Goal: Task Accomplishment & Management: Manage account settings

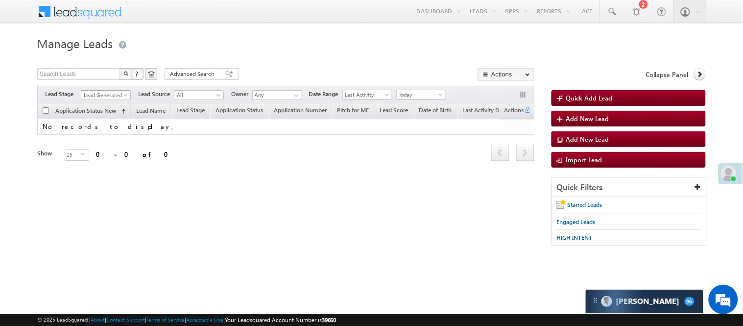
click at [98, 91] on span "Lead Generated" at bounding box center [104, 95] width 47 height 9
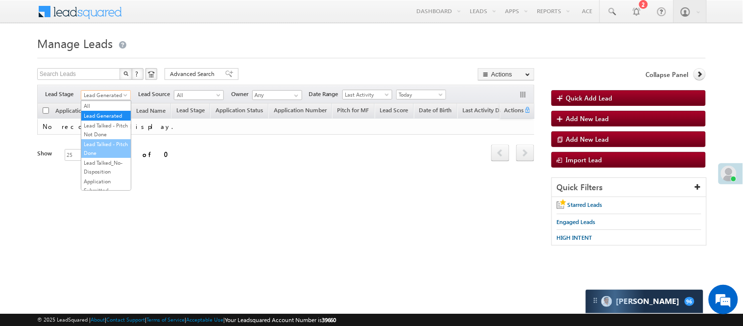
scroll to position [54, 0]
click at [103, 140] on link "Application Submitted" at bounding box center [105, 132] width 49 height 18
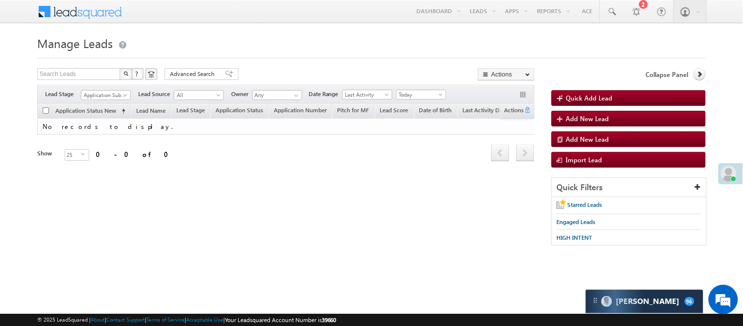
click at [443, 91] on span "Today" at bounding box center [420, 94] width 47 height 9
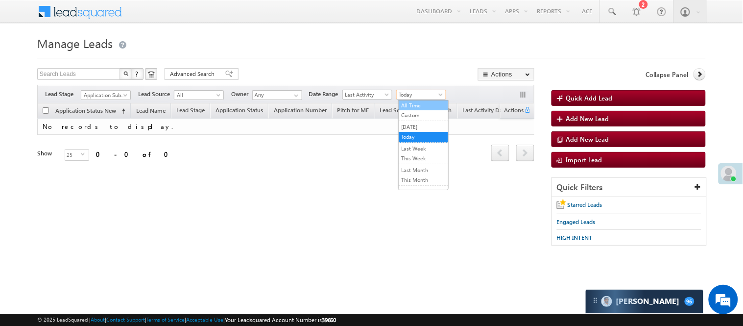
click at [418, 105] on link "All Time" at bounding box center [423, 105] width 49 height 9
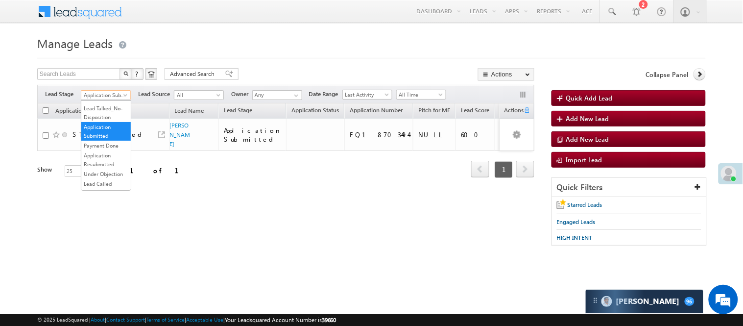
click at [109, 93] on span "Application Submitted" at bounding box center [104, 95] width 47 height 9
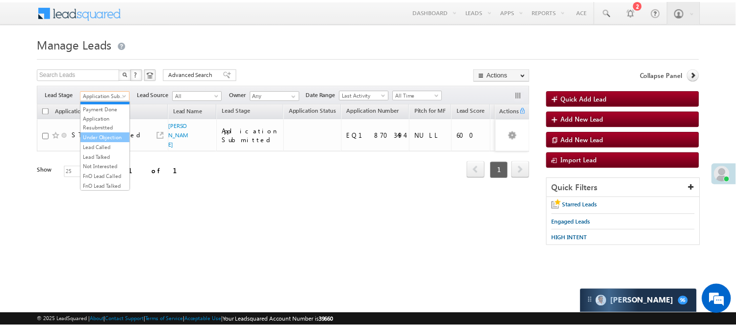
scroll to position [109, 0]
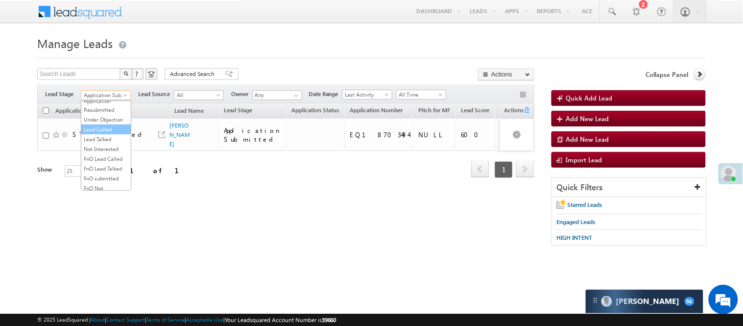
click at [104, 134] on link "Lead Called" at bounding box center [105, 129] width 49 height 9
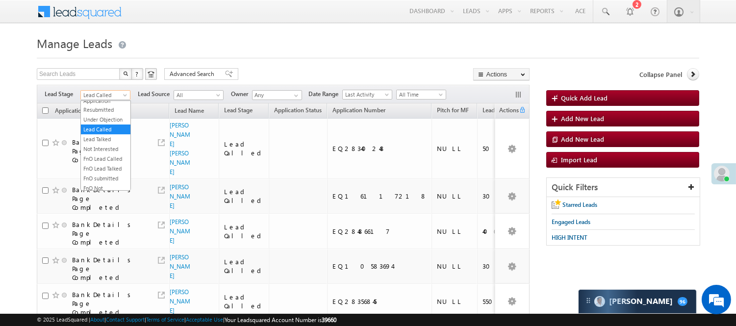
click at [98, 94] on span "Lead Called" at bounding box center [104, 95] width 47 height 9
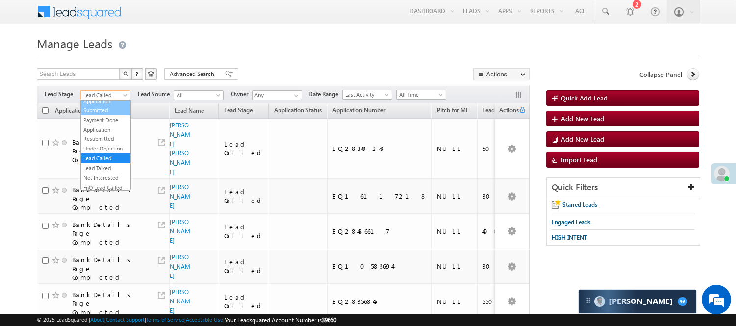
click at [104, 115] on link "Application Submitted" at bounding box center [105, 106] width 49 height 18
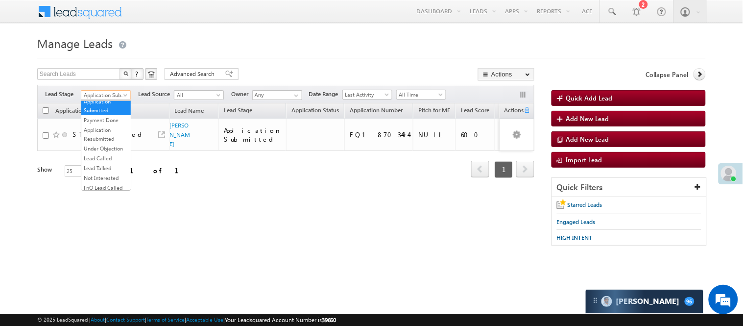
click at [111, 97] on span "Application Submitted" at bounding box center [104, 95] width 47 height 9
click at [104, 163] on link "Lead Called" at bounding box center [105, 158] width 49 height 9
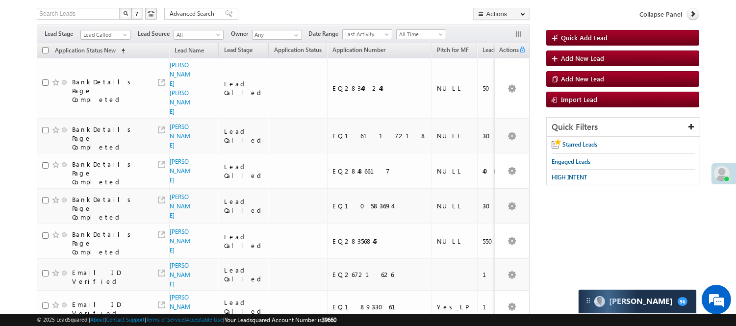
scroll to position [0, 0]
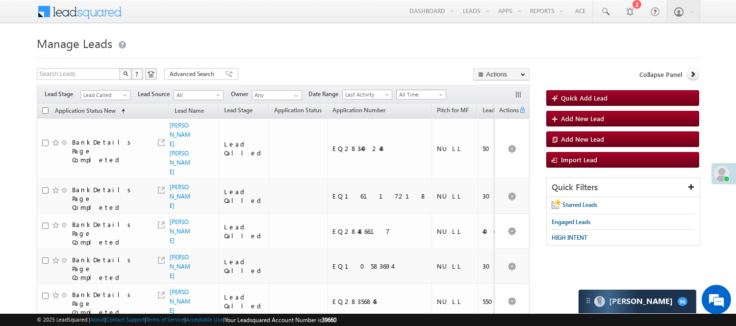
click at [437, 91] on span "All Time" at bounding box center [419, 94] width 47 height 9
click at [410, 139] on link "Today" at bounding box center [422, 136] width 49 height 9
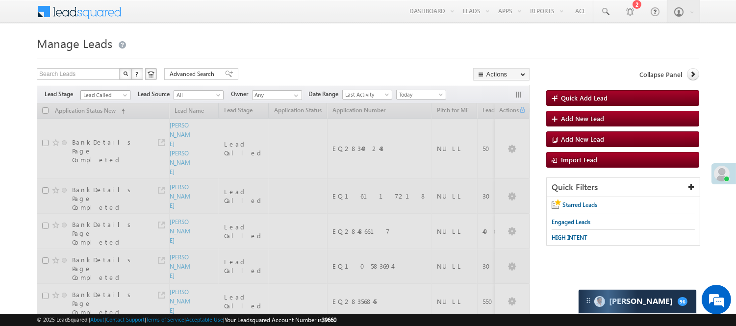
click at [103, 97] on span "Lead Called" at bounding box center [104, 95] width 47 height 9
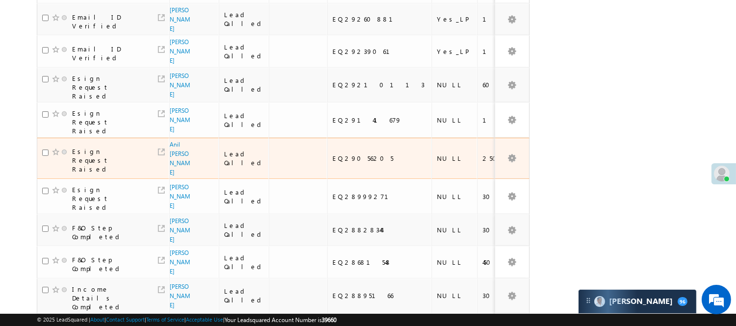
scroll to position [326, 0]
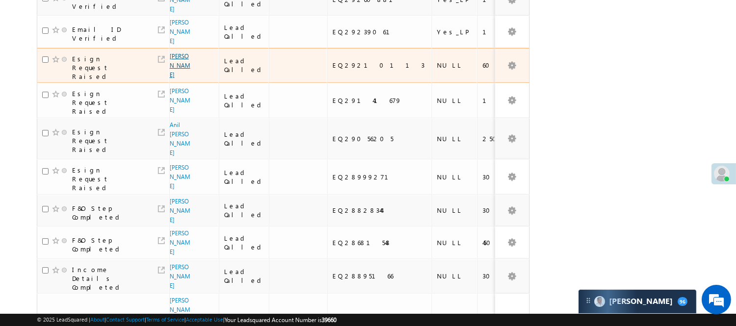
click at [175, 78] on link "Abhinav Bisht" at bounding box center [180, 65] width 21 height 26
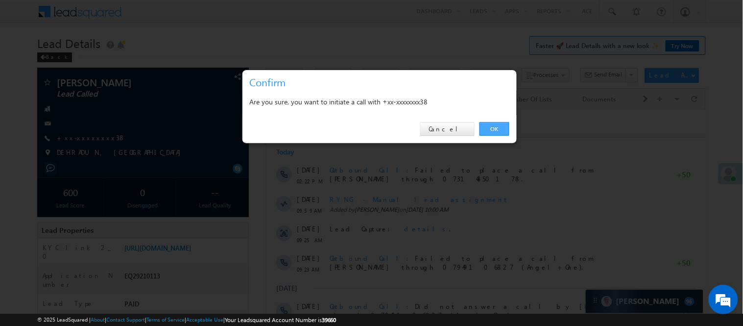
click at [502, 124] on link "OK" at bounding box center [495, 129] width 30 height 14
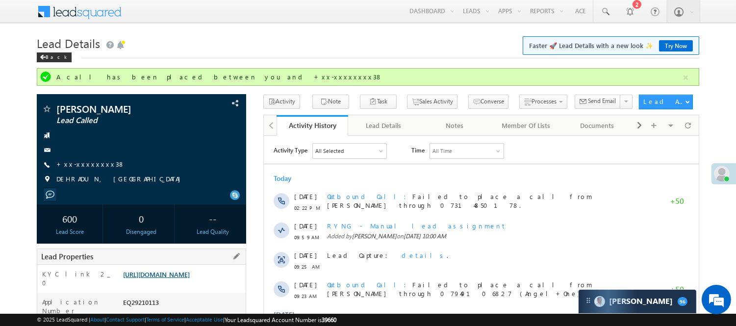
click at [190, 278] on link "https://angelbroking1-pk3em7sa.customui-test.leadsquared.com?leadId=1a6526f8-8a…" at bounding box center [156, 274] width 67 height 8
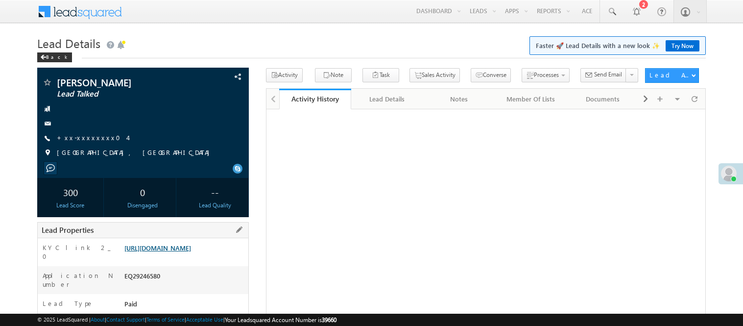
click at [167, 252] on link "https://angelbroking1-pk3em7sa.customui-test.leadsquared.com?leadId=338fac46-1b…" at bounding box center [157, 248] width 67 height 8
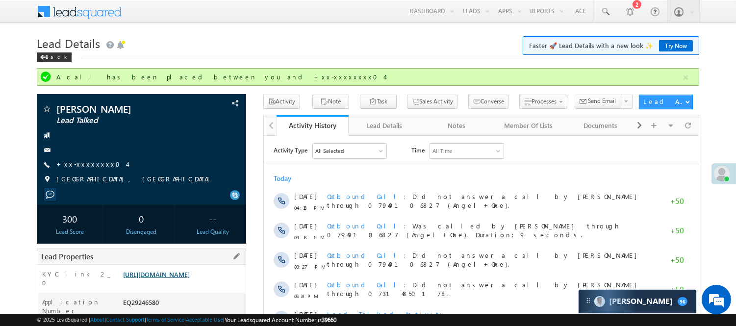
click at [167, 277] on link "https://angelbroking1-pk3em7sa.customui-test.leadsquared.com?leadId=338fac46-1b…" at bounding box center [156, 274] width 67 height 8
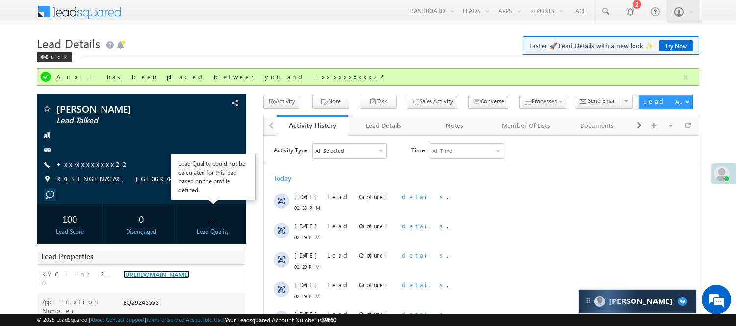
click at [163, 278] on link "[URL][DOMAIN_NAME]" at bounding box center [156, 274] width 67 height 8
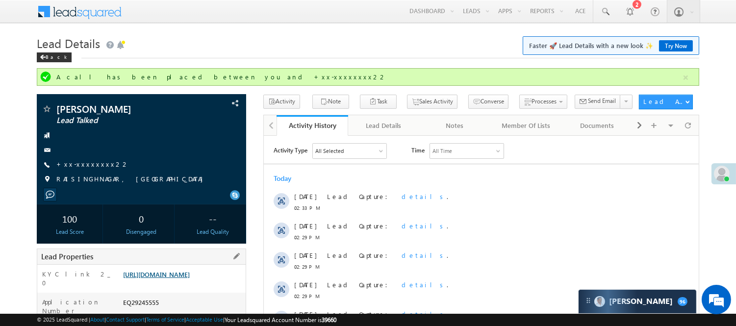
click at [190, 276] on link "[URL][DOMAIN_NAME]" at bounding box center [156, 274] width 67 height 8
click at [171, 271] on link "https://angelbroking1-pk3em7sa.customui-test.leadsquared.com?leadId=13cb47e8-d4…" at bounding box center [156, 274] width 67 height 8
click at [76, 163] on link "+xx-xxxxxxxx22" at bounding box center [92, 164] width 73 height 8
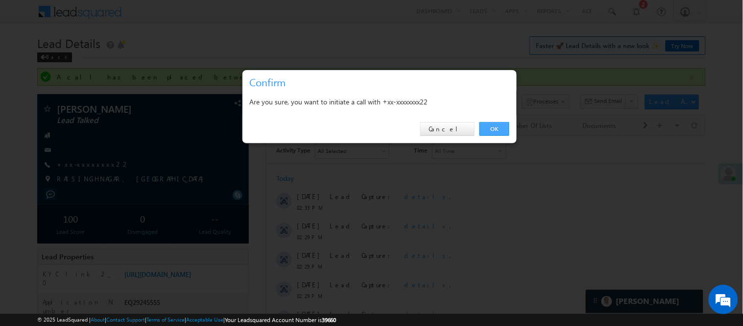
click at [492, 130] on link "OK" at bounding box center [495, 129] width 30 height 14
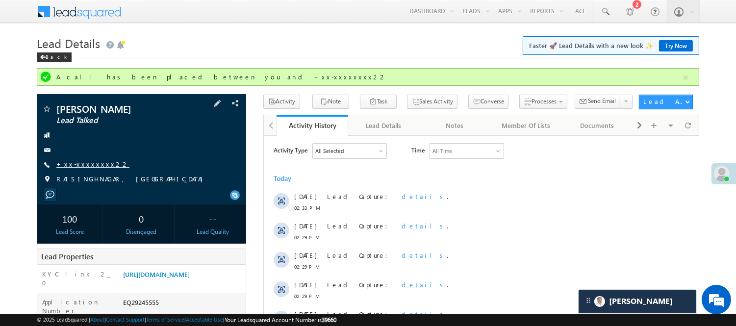
click at [83, 163] on link "+xx-xxxxxxxx22" at bounding box center [92, 164] width 73 height 8
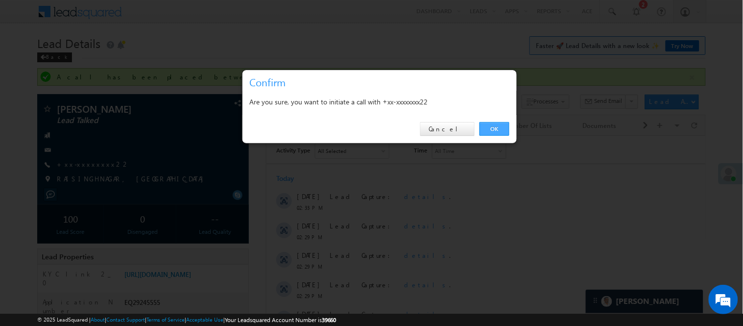
click at [493, 122] on link "OK" at bounding box center [495, 129] width 30 height 14
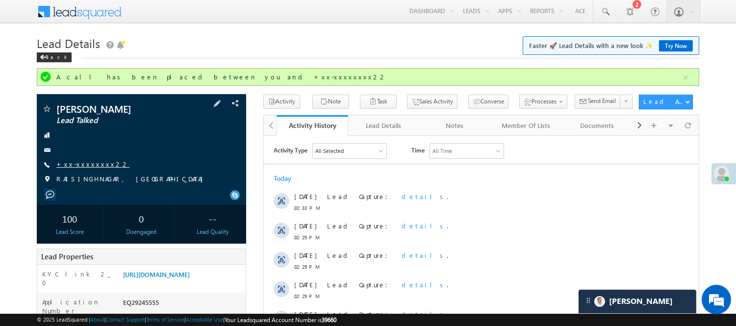
click at [78, 167] on link "+xx-xxxxxxxx22" at bounding box center [92, 164] width 73 height 8
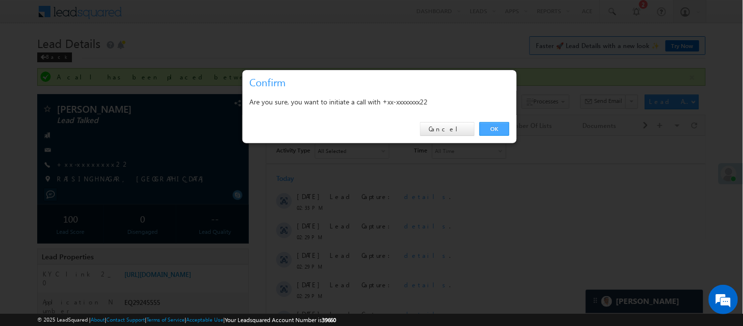
click at [502, 125] on link "OK" at bounding box center [495, 129] width 30 height 14
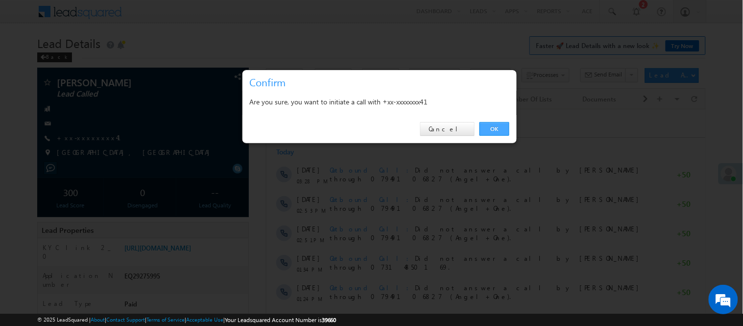
click at [495, 126] on link "OK" at bounding box center [495, 129] width 30 height 14
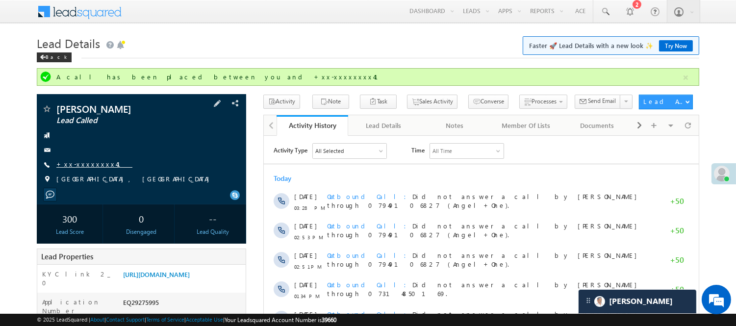
click at [85, 163] on link "+xx-xxxxxxxx41" at bounding box center [94, 164] width 76 height 8
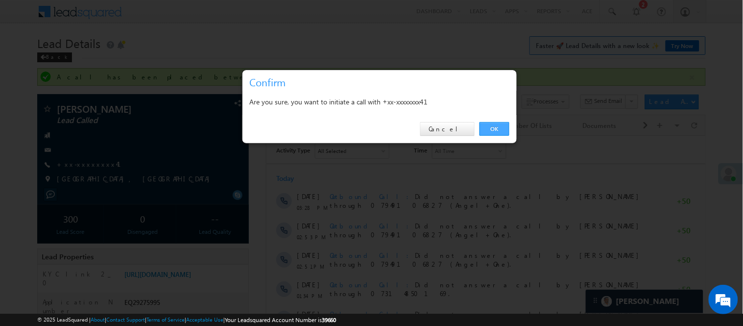
click at [499, 126] on link "OK" at bounding box center [495, 129] width 30 height 14
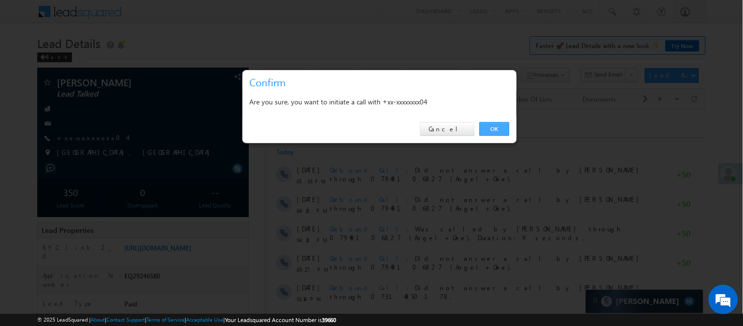
click at [485, 129] on link "OK" at bounding box center [495, 129] width 30 height 14
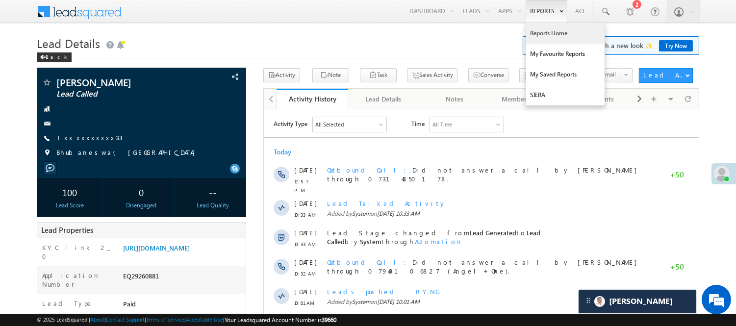
click at [547, 35] on link "Reports Home" at bounding box center [565, 33] width 78 height 21
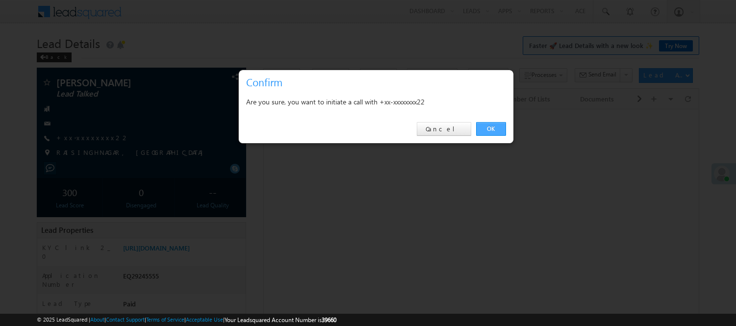
click at [492, 127] on link "OK" at bounding box center [491, 129] width 30 height 14
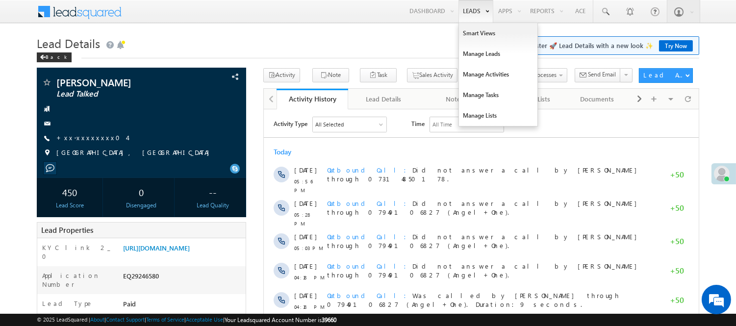
drag, startPoint x: 541, startPoint y: 35, endPoint x: 471, endPoint y: 10, distance: 73.9
click at [439, 6] on ul "Dashboard Leads Smart Views Manage Leads Manage Activities Manage Tasks Manage …" at bounding box center [498, 11] width 188 height 23
click at [476, 58] on link "Manage Leads" at bounding box center [498, 54] width 78 height 21
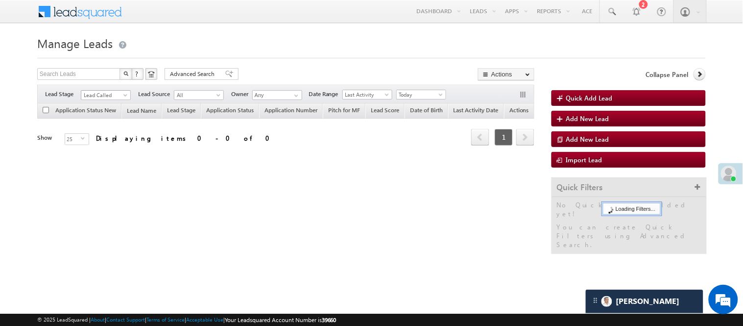
click at [104, 93] on span "Lead Called" at bounding box center [104, 95] width 47 height 9
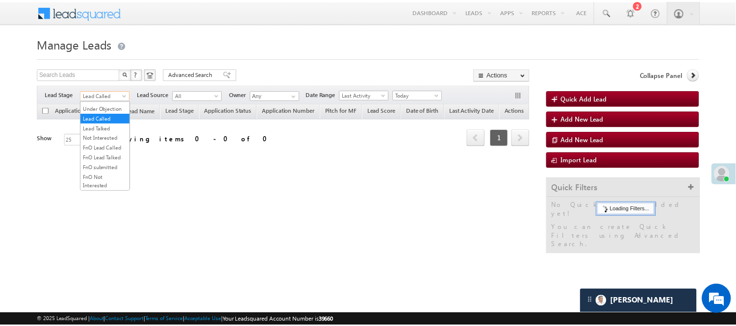
scroll to position [243, 0]
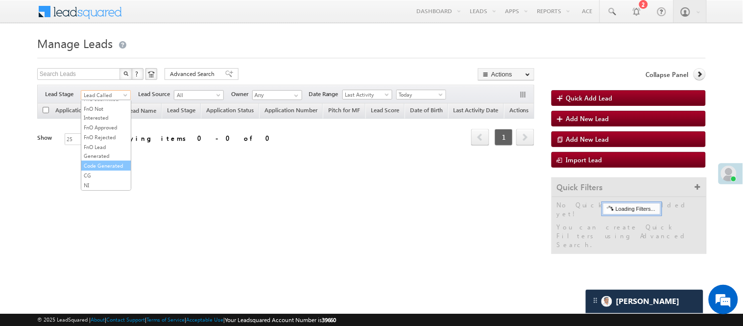
click at [105, 161] on link "Code Generated" at bounding box center [105, 165] width 49 height 9
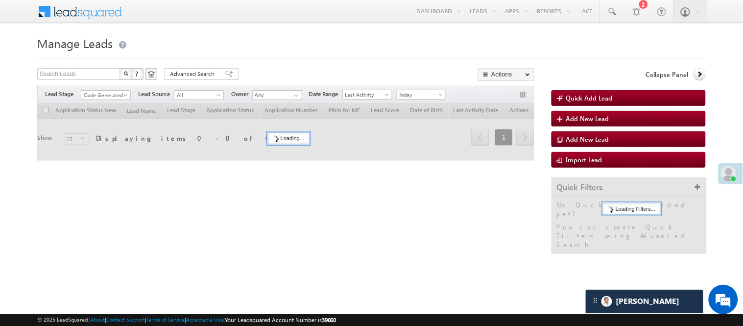
click at [270, 77] on div "Search Leads X ? 0 results found Advanced Search Advanced Search Advanced searc…" at bounding box center [285, 75] width 497 height 14
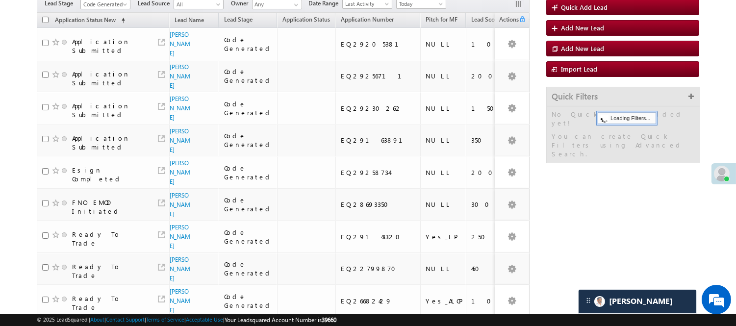
scroll to position [60, 0]
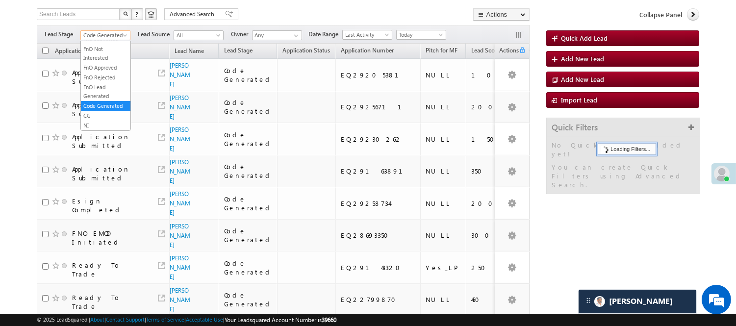
click at [115, 31] on span "Code Generated" at bounding box center [104, 35] width 47 height 9
click at [112, 57] on link "Lead Generated" at bounding box center [105, 55] width 49 height 9
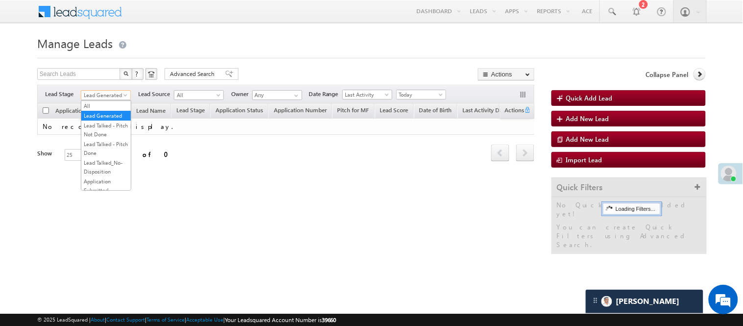
click at [104, 90] on link "Lead Generated" at bounding box center [106, 95] width 50 height 10
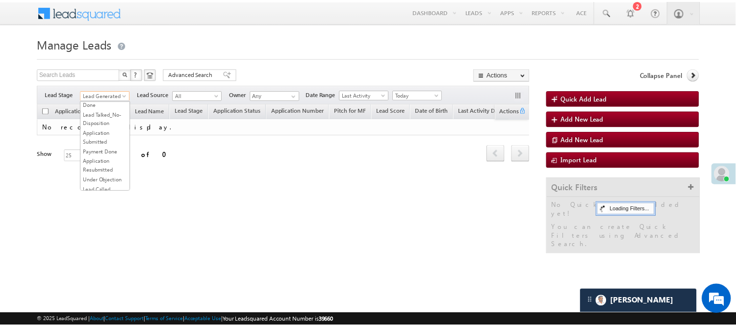
scroll to position [109, 0]
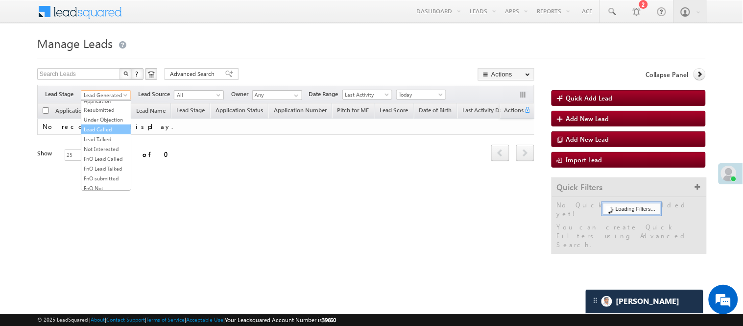
click at [119, 134] on link "Lead Called" at bounding box center [105, 129] width 49 height 9
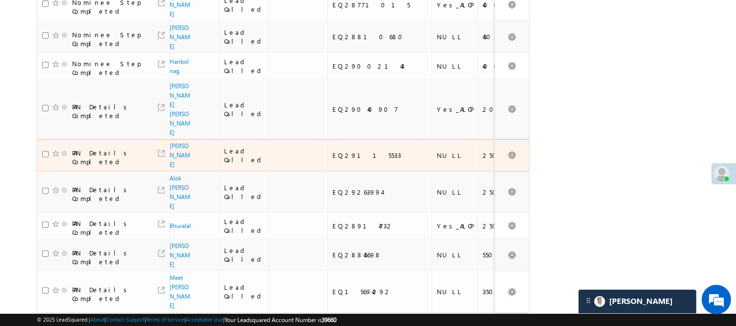
scroll to position [726, 0]
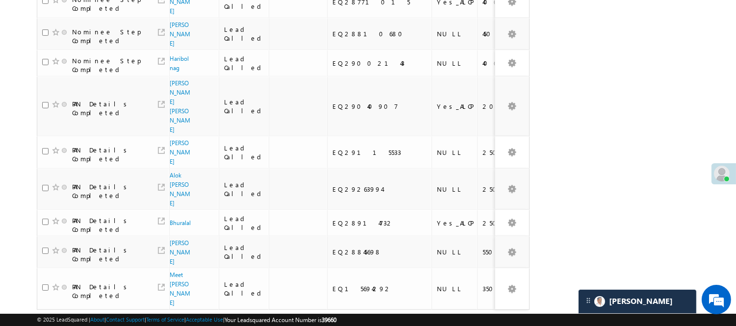
click at [497, 320] on link "2" at bounding box center [499, 328] width 18 height 17
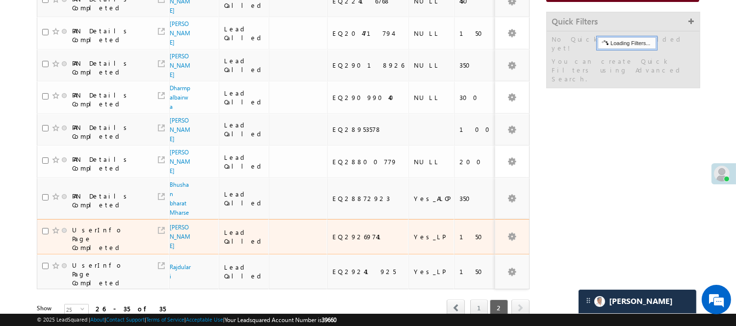
scroll to position [2, 0]
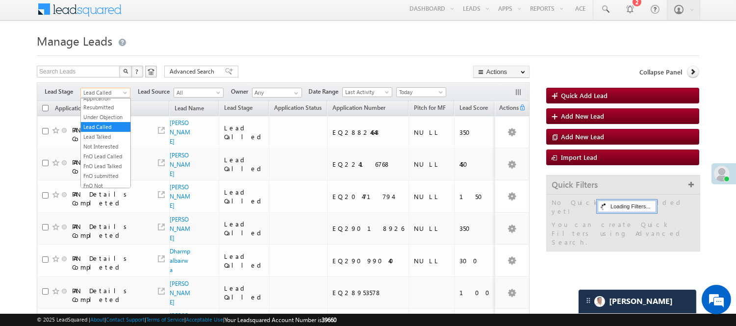
click at [100, 94] on span "Lead Called" at bounding box center [104, 92] width 47 height 9
click at [104, 141] on link "Lead Talked" at bounding box center [105, 136] width 49 height 9
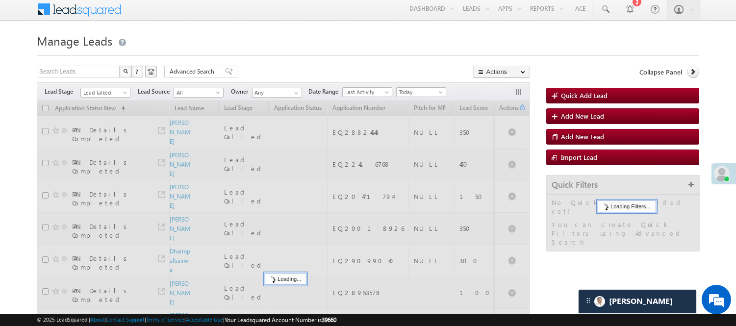
click at [296, 67] on div "Search Leads X ? 35 results found Advanced Search Advanced Search Advanced sear…" at bounding box center [283, 73] width 492 height 14
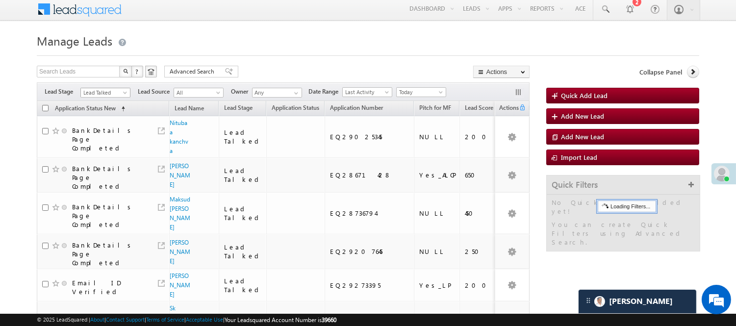
click at [106, 90] on span "Lead Talked" at bounding box center [104, 92] width 47 height 9
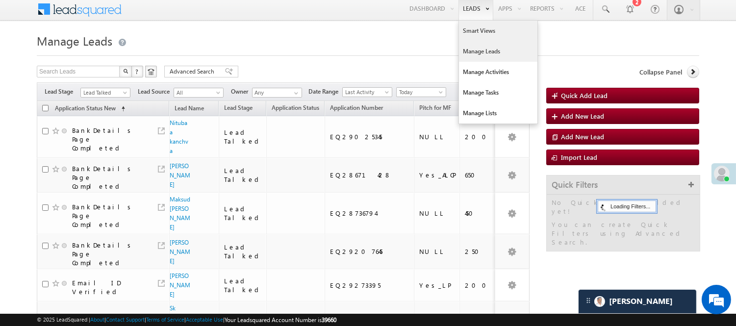
click at [469, 32] on link "Smart Views" at bounding box center [498, 31] width 78 height 21
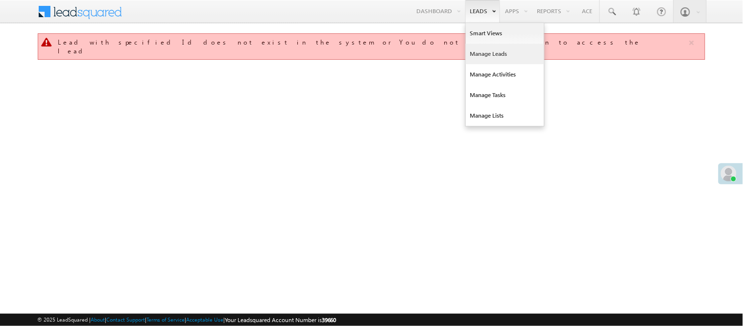
drag, startPoint x: 0, startPoint y: 0, endPoint x: 498, endPoint y: 55, distance: 501.4
click at [498, 55] on link "Manage Leads" at bounding box center [505, 54] width 78 height 21
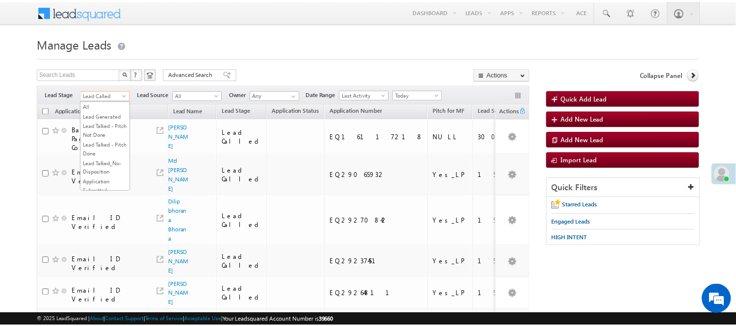
scroll to position [120, 0]
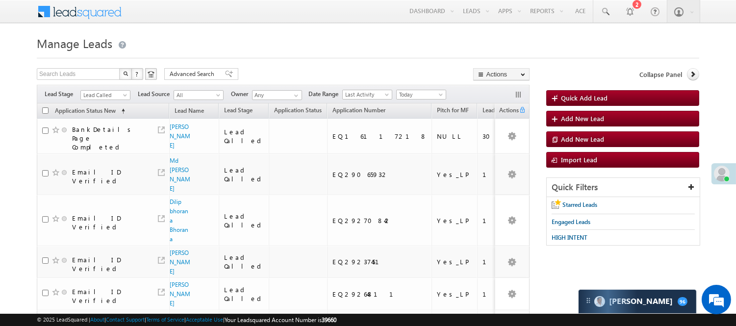
click at [363, 51] on h1 "Manage Leads" at bounding box center [368, 42] width 662 height 19
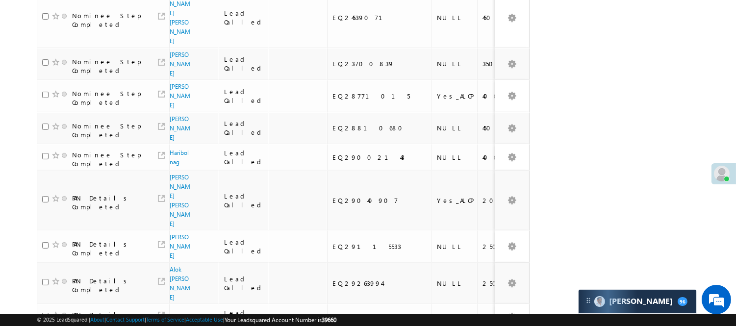
scroll to position [726, 0]
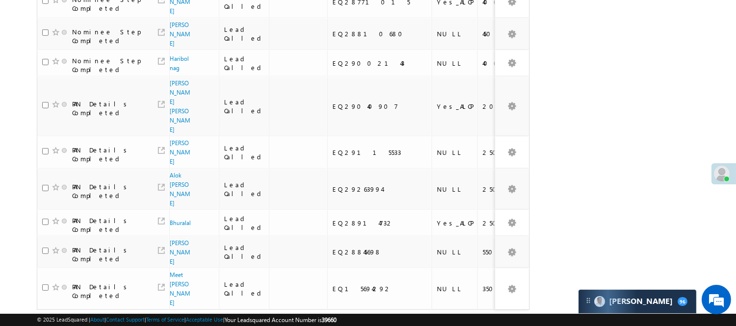
click at [491, 320] on link "2" at bounding box center [499, 328] width 18 height 17
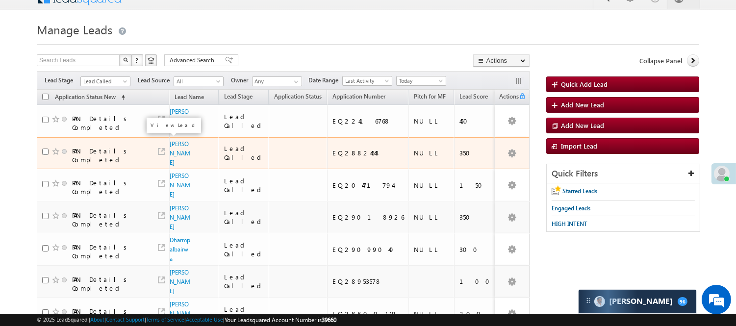
scroll to position [0, 0]
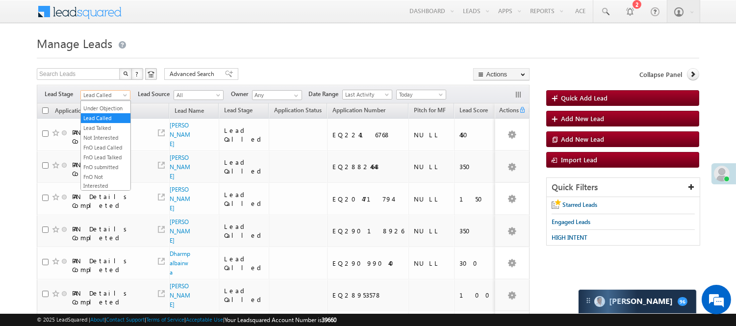
click at [114, 92] on span "Lead Called" at bounding box center [104, 95] width 47 height 9
click at [106, 132] on link "Lead Talked" at bounding box center [105, 127] width 49 height 9
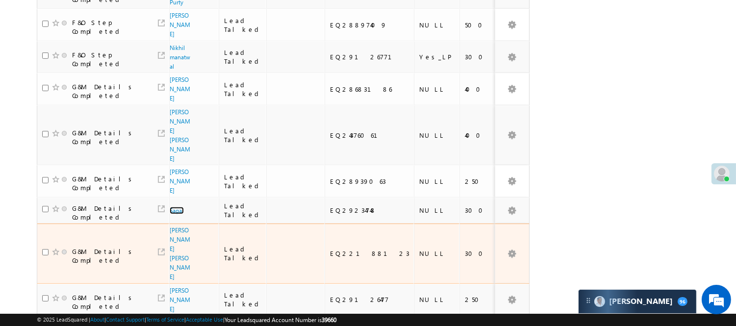
scroll to position [754, 0]
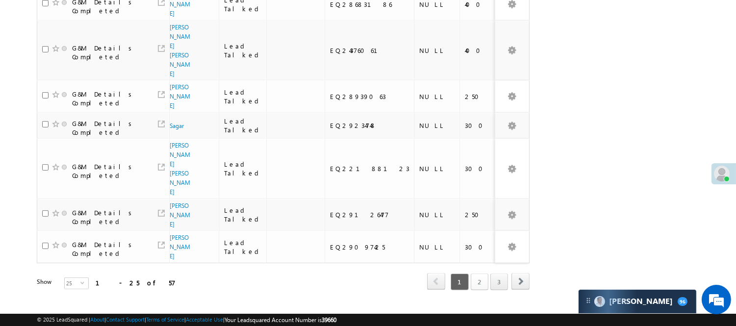
click at [479, 273] on link "2" at bounding box center [479, 281] width 18 height 17
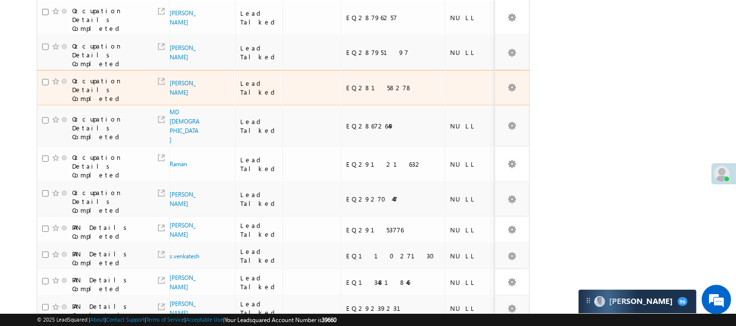
scroll to position [385, 0]
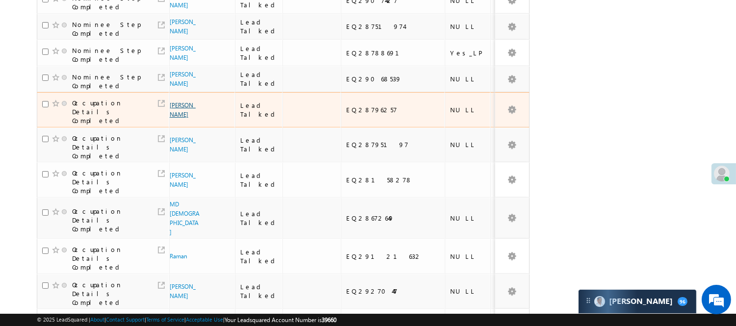
click at [177, 117] on link "Vishvajeet Yadav" at bounding box center [183, 109] width 26 height 17
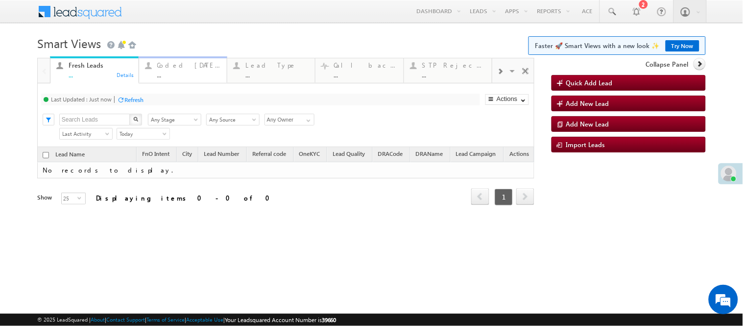
click at [177, 66] on div "Coded Today" at bounding box center [189, 65] width 64 height 8
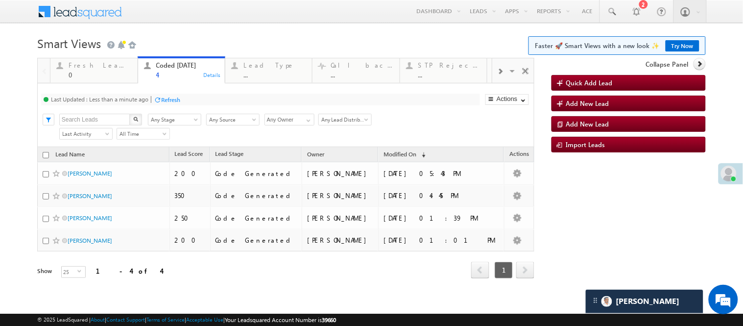
click at [175, 29] on body "Menu Nisha Anand Yadav Nisha .Yada v@ang elbro king. com" at bounding box center [371, 153] width 743 height 306
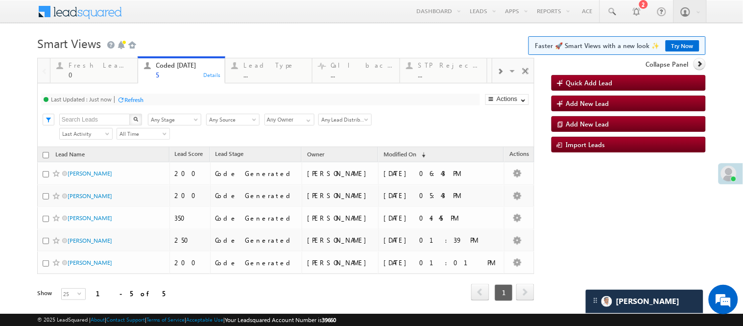
click at [673, 42] on link "Try Now" at bounding box center [683, 45] width 34 height 11
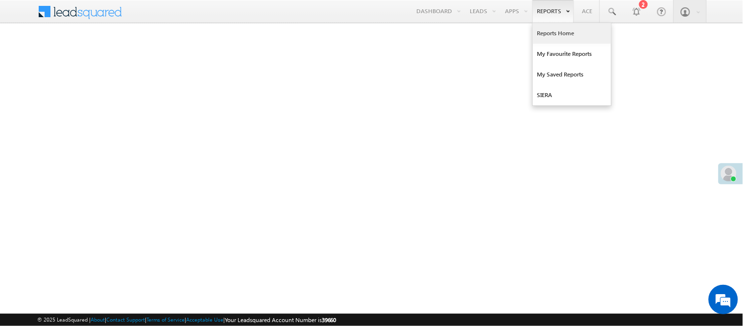
click at [553, 34] on link "Reports Home" at bounding box center [572, 33] width 78 height 21
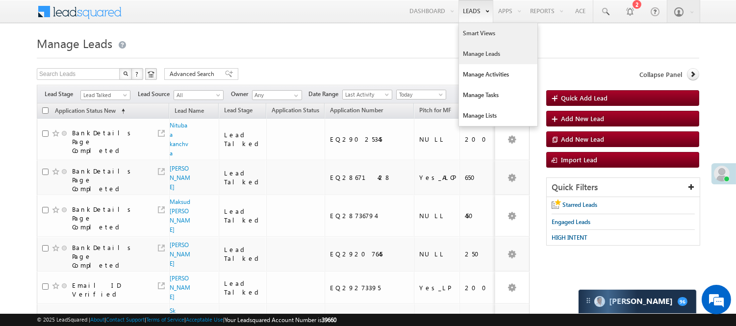
click at [474, 32] on link "Smart Views" at bounding box center [498, 33] width 78 height 21
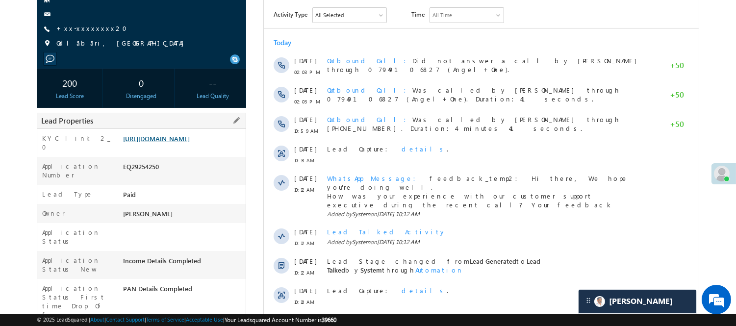
click at [172, 143] on link "https://angelbroking1-pk3em7sa.customui-test.leadsquared.com?leadId=2fae151e-c0…" at bounding box center [156, 138] width 67 height 8
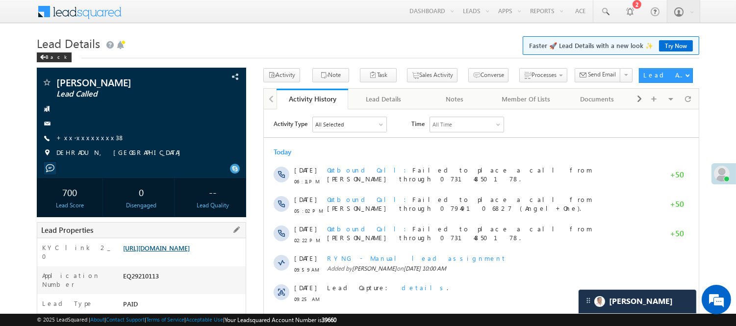
click at [187, 252] on link "https://angelbroking1-pk3em7sa.customui-test.leadsquared.com?leadId=1a6526f8-8a…" at bounding box center [156, 248] width 67 height 8
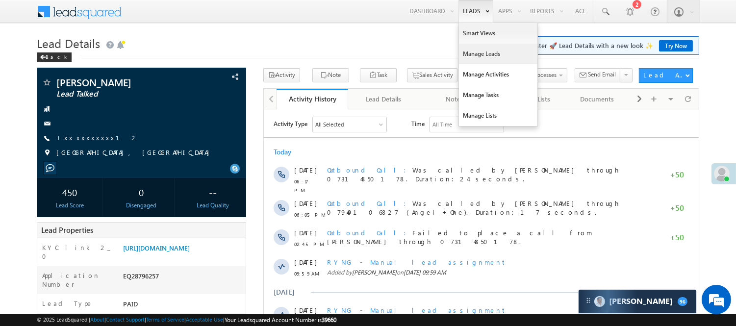
click at [475, 54] on link "Manage Leads" at bounding box center [498, 54] width 78 height 21
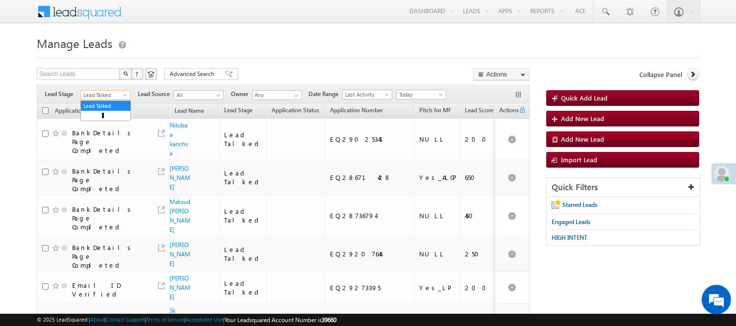
click at [109, 95] on span "Lead Talked" at bounding box center [104, 95] width 47 height 9
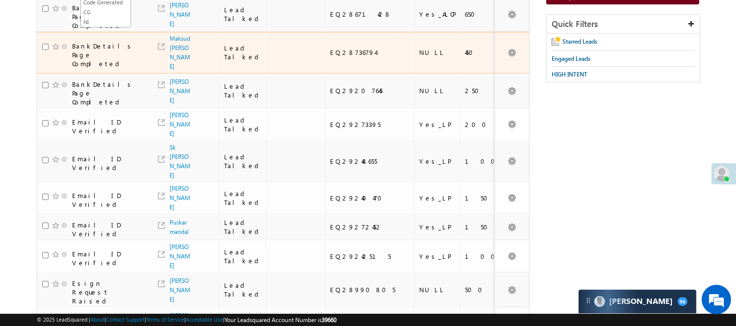
scroll to position [109, 0]
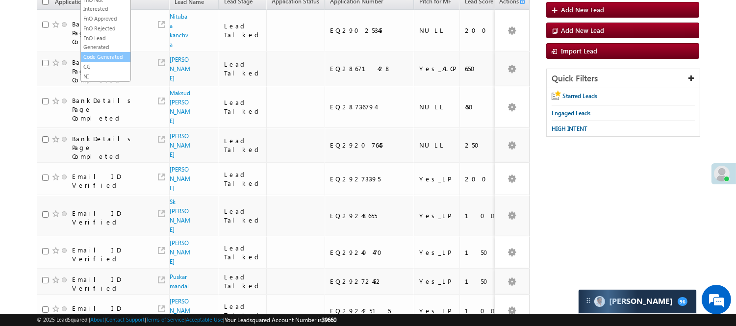
click at [93, 52] on link "Code Generated" at bounding box center [105, 56] width 49 height 9
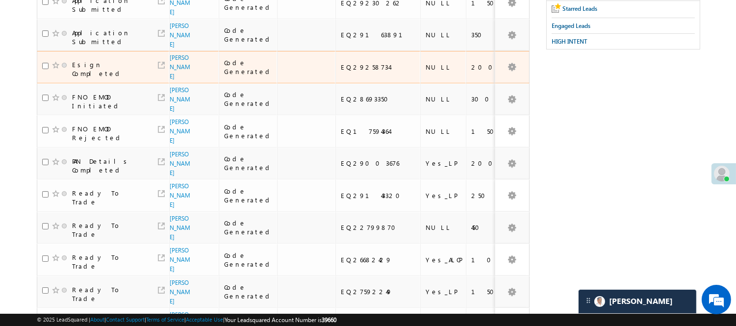
scroll to position [0, 0]
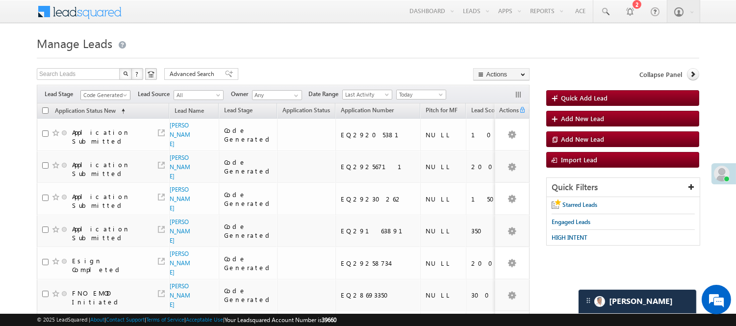
click at [119, 97] on span "Code Generated" at bounding box center [104, 95] width 47 height 9
click at [111, 119] on link "Lead Generated" at bounding box center [105, 115] width 49 height 9
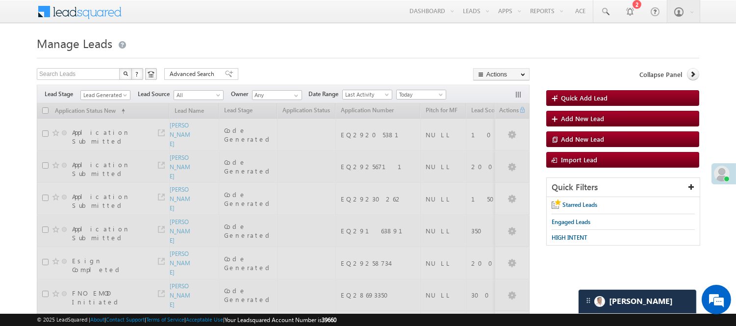
click at [299, 52] on div at bounding box center [368, 55] width 662 height 6
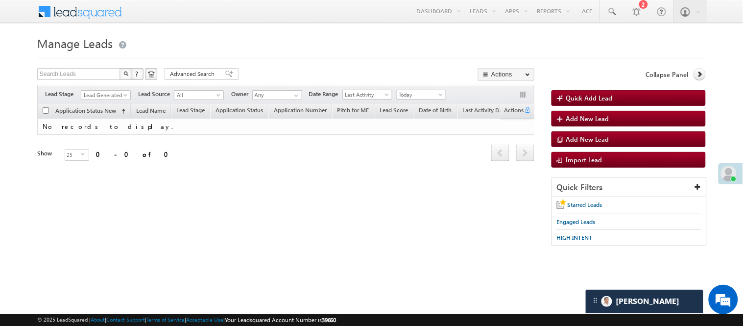
click at [119, 86] on div "Filters Lead Stage All Lead Generated Lead Talked - Pitch Not Done Lead Talked …" at bounding box center [285, 94] width 497 height 19
click at [121, 92] on span "Lead Generated" at bounding box center [104, 95] width 47 height 9
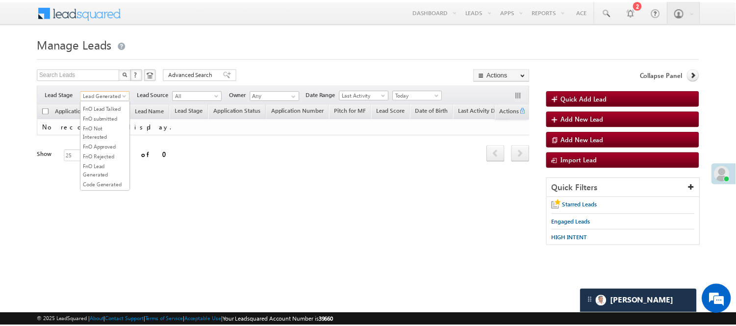
scroll to position [243, 0]
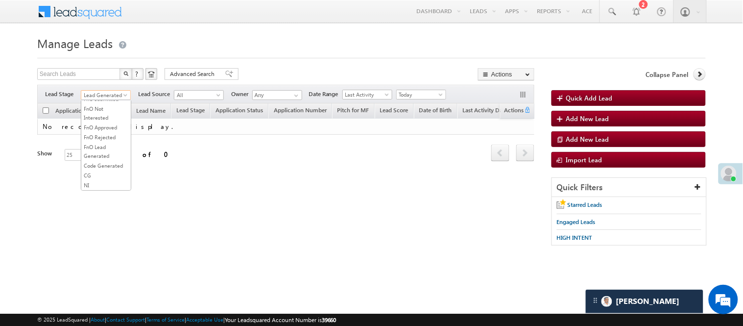
click at [102, 161] on link "Code Generated" at bounding box center [105, 165] width 49 height 9
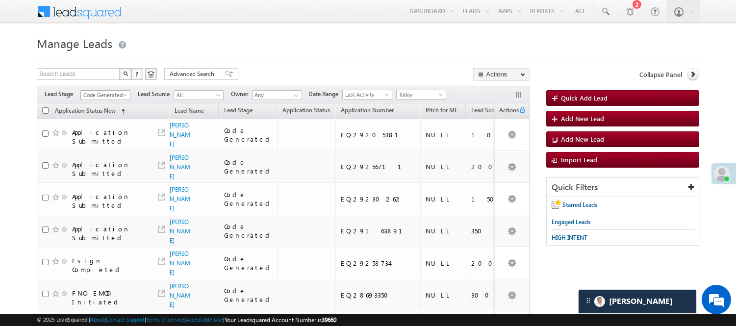
click at [111, 92] on span "Code Generated" at bounding box center [104, 95] width 47 height 9
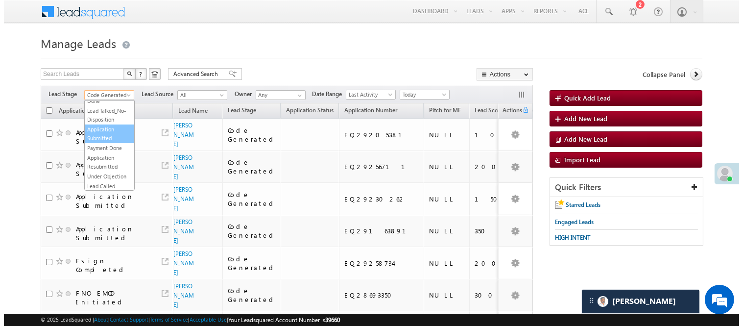
scroll to position [0, 0]
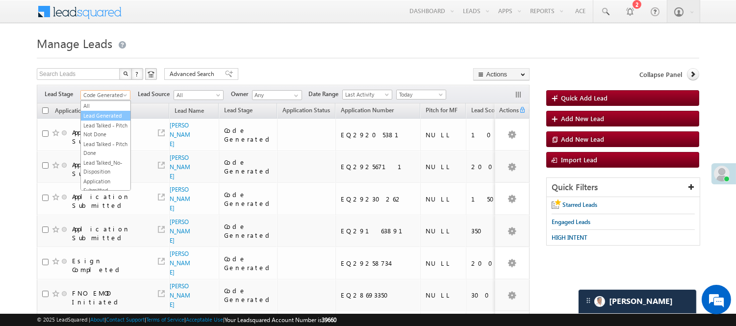
click at [105, 120] on link "Lead Generated" at bounding box center [105, 115] width 49 height 9
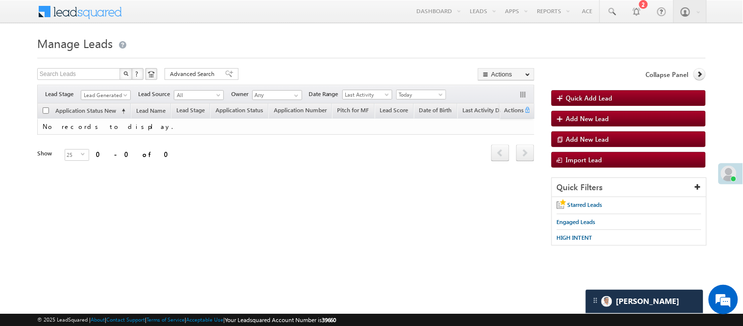
click at [104, 96] on span "Lead Generated" at bounding box center [104, 95] width 47 height 9
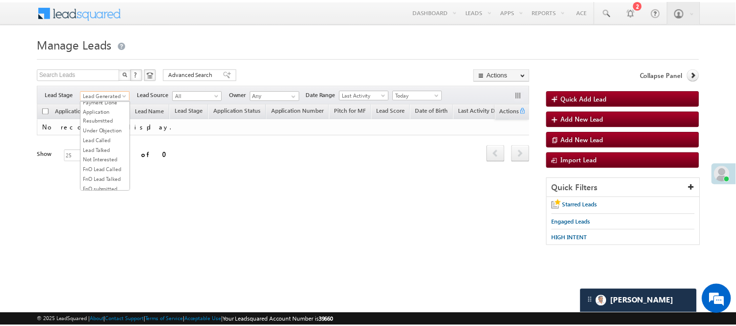
scroll to position [163, 0]
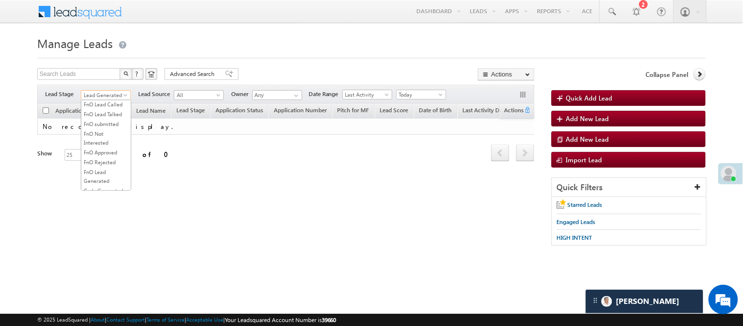
click at [104, 89] on link "Lead Talked" at bounding box center [105, 84] width 49 height 9
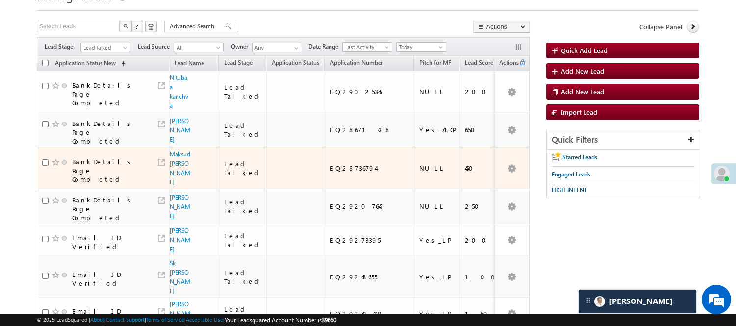
scroll to position [54, 0]
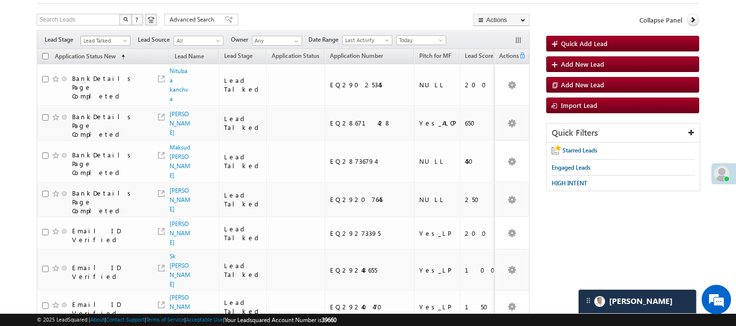
click at [110, 40] on span "Lead Talked" at bounding box center [104, 40] width 47 height 9
click at [95, 110] on link "Code Generated" at bounding box center [105, 111] width 49 height 9
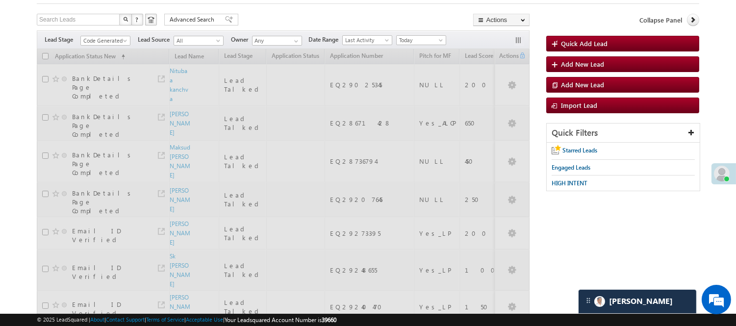
click at [294, 20] on div "Search Leads X ? 57 results found Advanced Search Advanced Search Advanced sear…" at bounding box center [283, 21] width 492 height 14
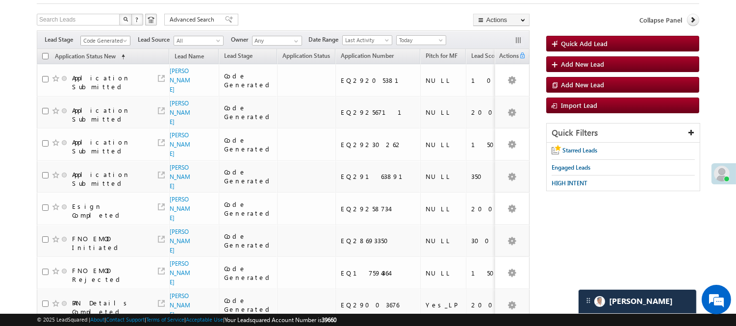
click at [108, 43] on span "Code Generated" at bounding box center [104, 40] width 47 height 9
click at [98, 66] on link "Lead Generated" at bounding box center [105, 61] width 49 height 9
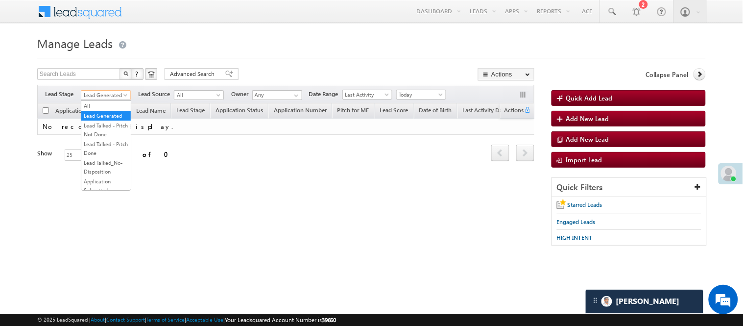
click at [106, 94] on span "Lead Generated" at bounding box center [104, 95] width 47 height 9
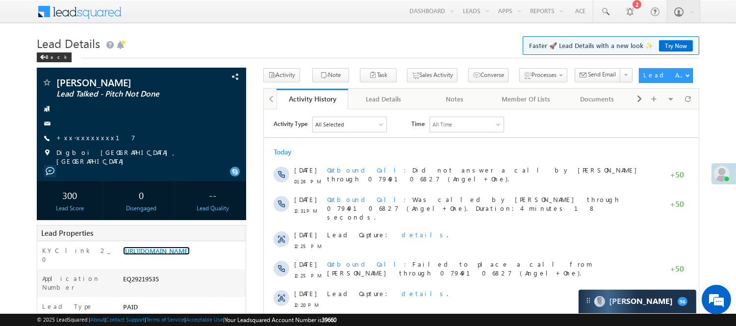
click at [185, 255] on link "[URL][DOMAIN_NAME]" at bounding box center [156, 250] width 67 height 8
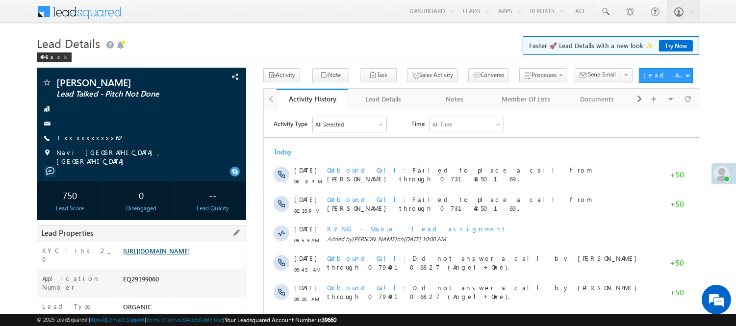
click at [160, 255] on link "[URL][DOMAIN_NAME]" at bounding box center [156, 250] width 67 height 8
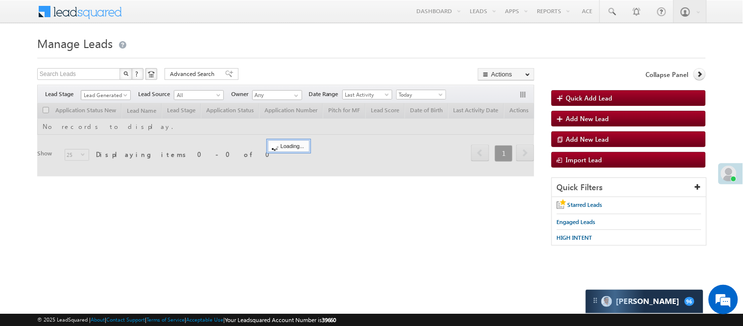
click at [106, 95] on span "Lead Generated" at bounding box center [104, 95] width 47 height 9
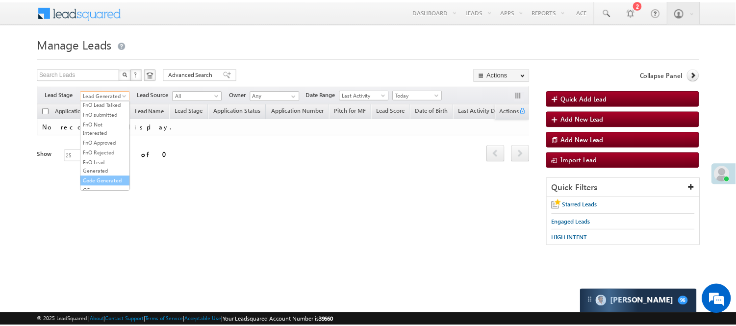
scroll to position [243, 0]
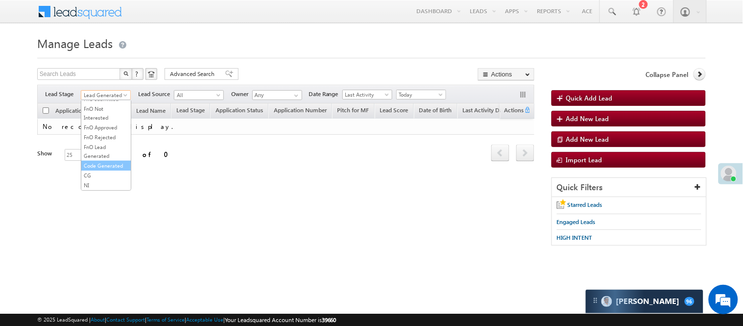
click at [99, 165] on link "Code Generated" at bounding box center [105, 165] width 49 height 9
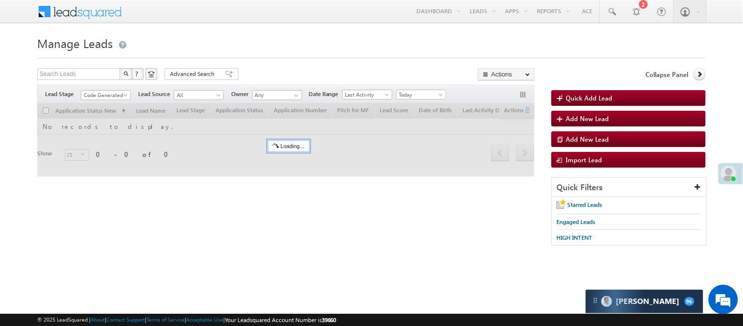
click at [274, 56] on div at bounding box center [371, 55] width 669 height 6
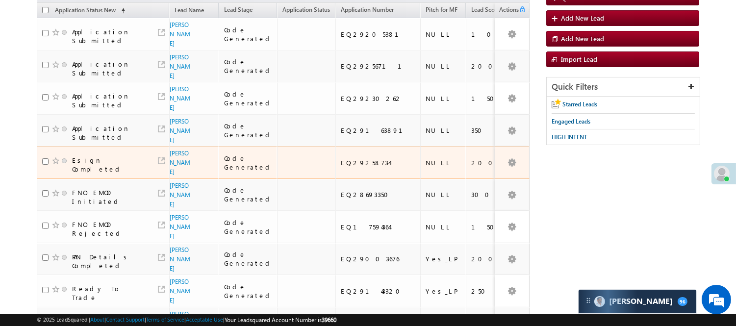
scroll to position [0, 0]
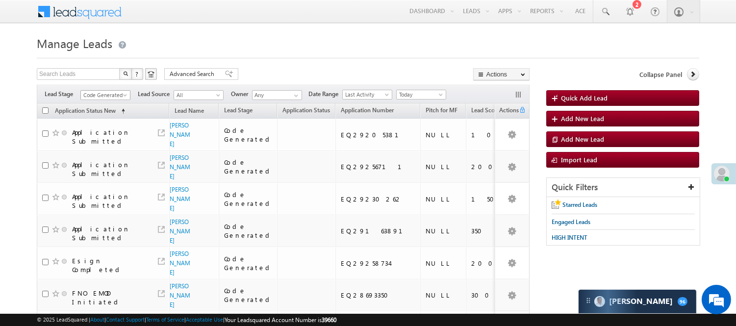
drag, startPoint x: 109, startPoint y: 94, endPoint x: 115, endPoint y: 108, distance: 14.7
click at [109, 94] on span "Code Generated" at bounding box center [104, 95] width 47 height 9
click at [107, 116] on link "Lead Generated" at bounding box center [105, 115] width 49 height 9
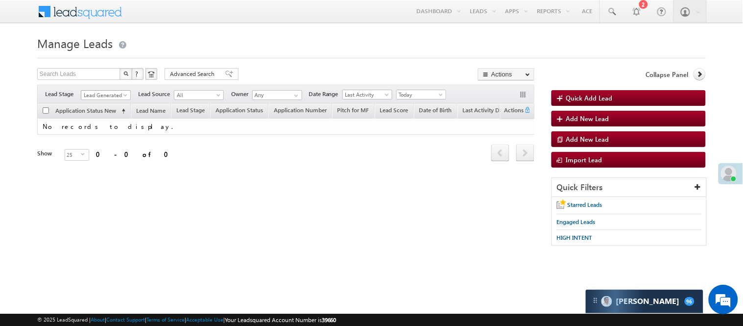
click at [110, 95] on span "Lead Generated" at bounding box center [104, 95] width 47 height 9
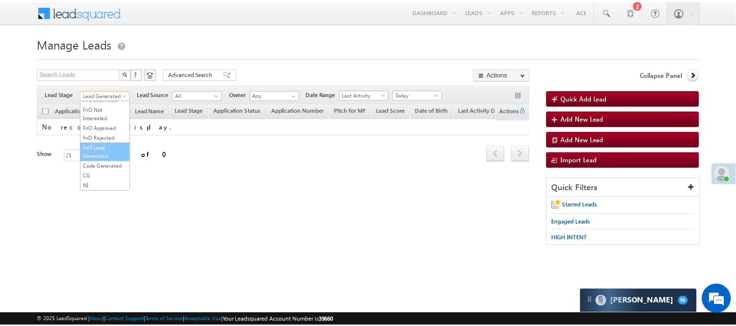
scroll to position [243, 0]
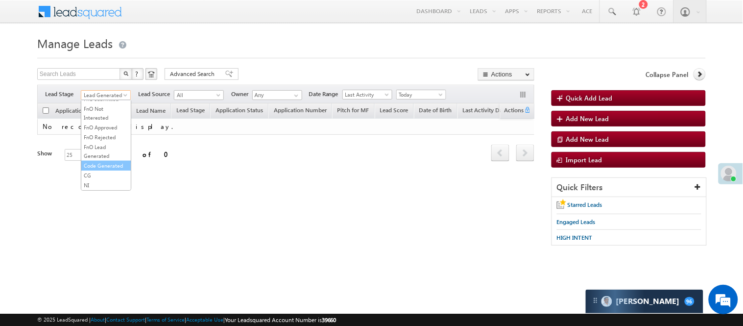
click at [102, 161] on link "Code Generated" at bounding box center [105, 165] width 49 height 9
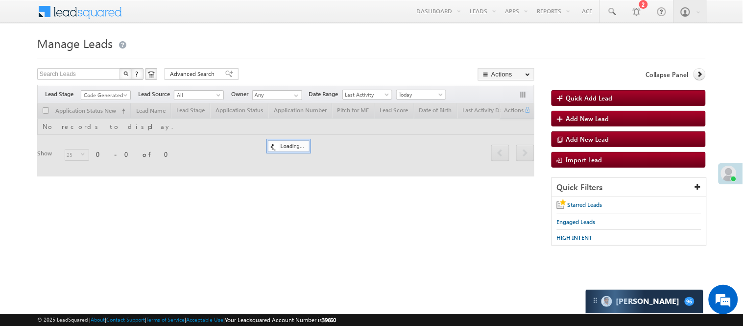
click at [285, 52] on div at bounding box center [371, 55] width 669 height 6
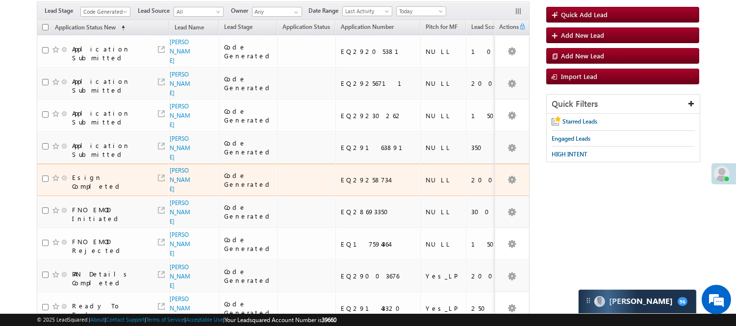
scroll to position [109, 0]
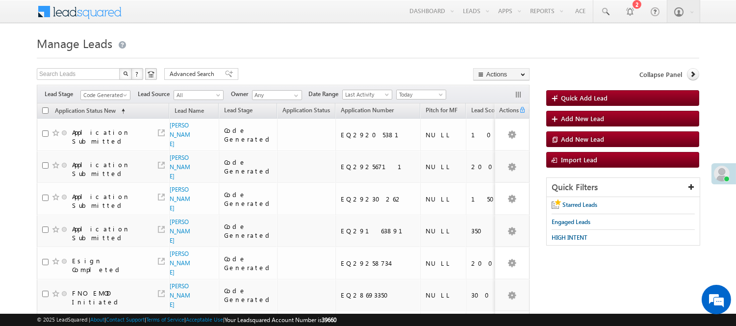
click at [109, 90] on span "Code Generated" at bounding box center [105, 94] width 50 height 8
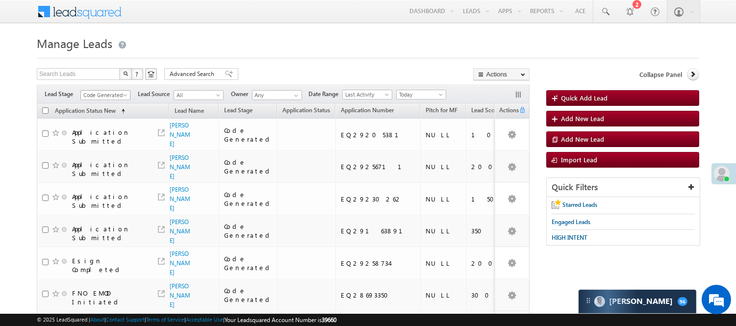
click at [108, 94] on span "Code Generated" at bounding box center [104, 95] width 47 height 9
click at [103, 120] on link "Lead Generated" at bounding box center [105, 115] width 49 height 9
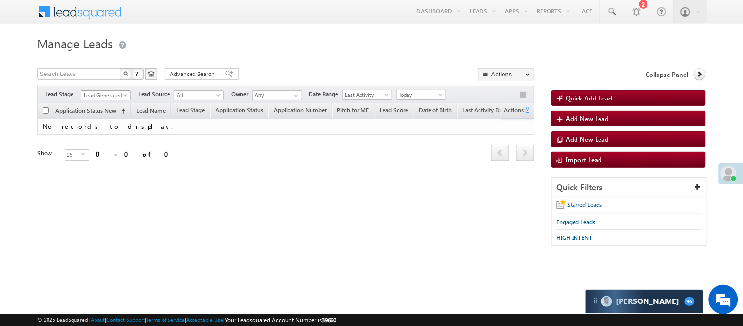
click at [113, 92] on span "Lead Generated" at bounding box center [104, 95] width 47 height 9
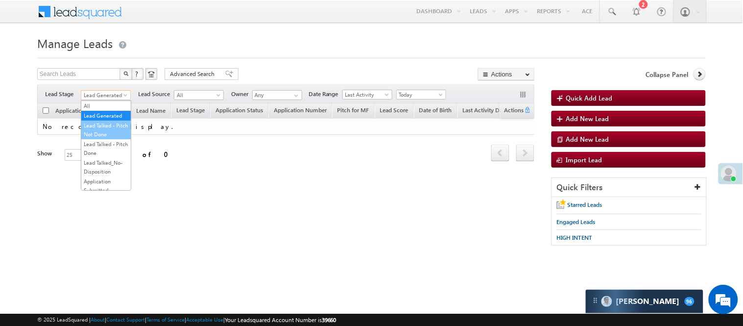
click at [114, 135] on link "Lead Talked - Pitch Not Done" at bounding box center [105, 130] width 49 height 18
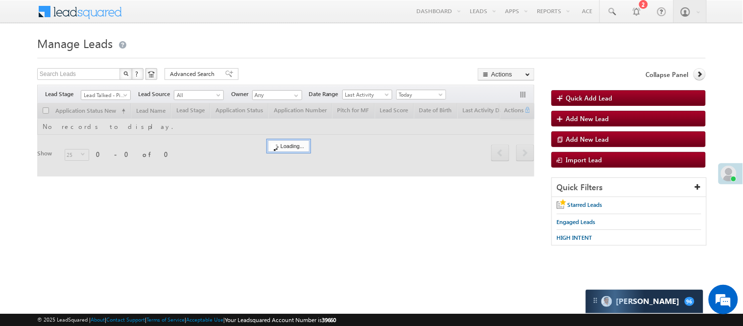
click at [303, 77] on div "Search Leads X ? 0 results found Advanced Search Advanced Search Advanced searc…" at bounding box center [285, 75] width 497 height 14
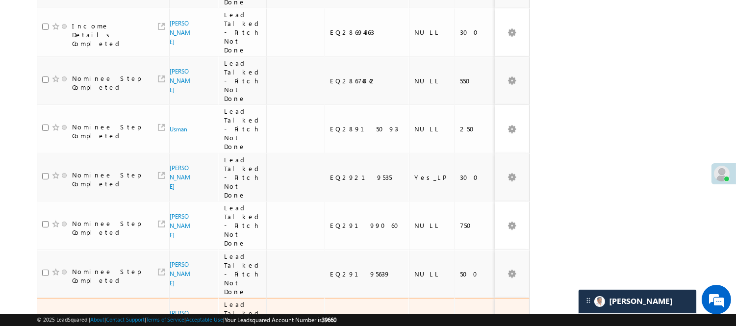
scroll to position [898, 0]
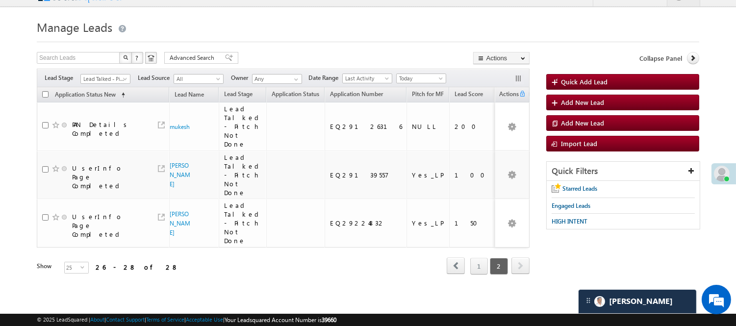
scroll to position [0, 0]
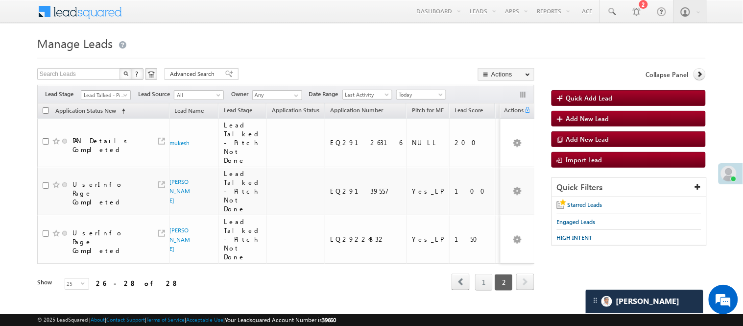
click at [116, 92] on span "Lead Talked - Pitch Not Done" at bounding box center [104, 95] width 47 height 9
click at [95, 120] on link "Lead Generated" at bounding box center [105, 115] width 49 height 9
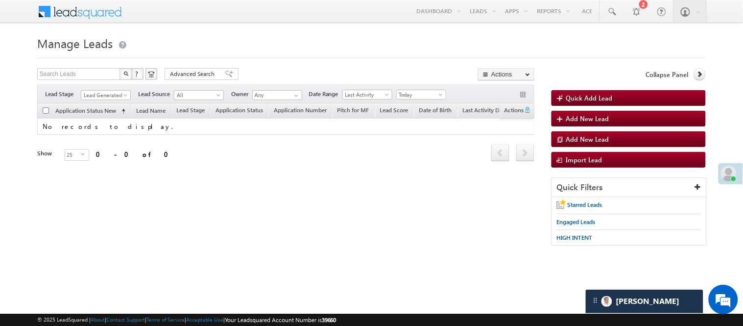
click at [287, 52] on div at bounding box center [371, 55] width 669 height 6
click at [111, 93] on span "Lead Generated" at bounding box center [104, 95] width 47 height 9
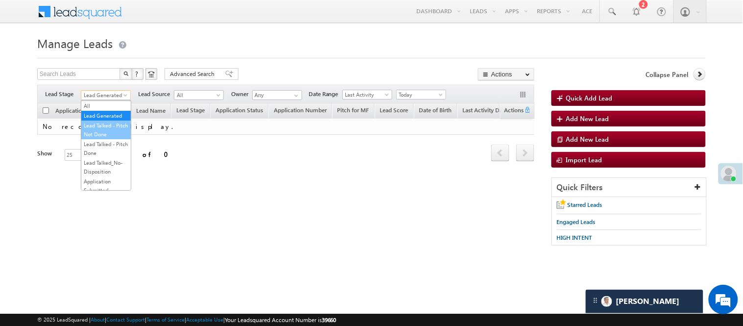
click at [100, 138] on link "Lead Talked - Pitch Not Done" at bounding box center [105, 130] width 49 height 18
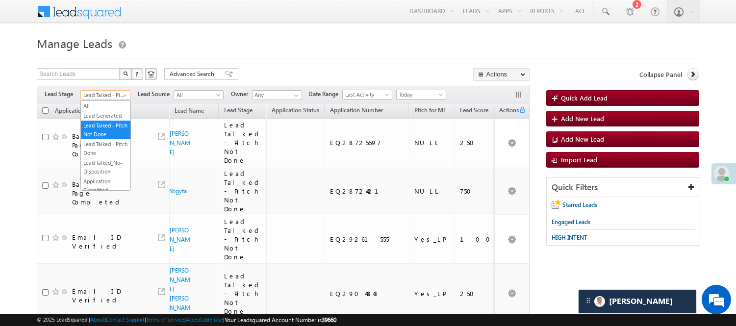
click at [114, 94] on span "Lead Talked - Pitch Not Done" at bounding box center [104, 95] width 47 height 9
click at [108, 161] on link "Code Generated" at bounding box center [105, 165] width 49 height 9
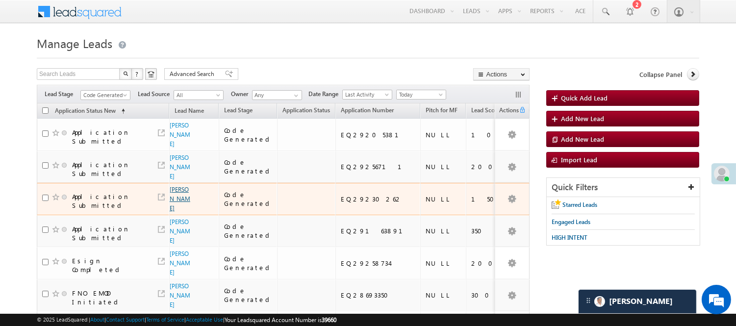
scroll to position [54, 0]
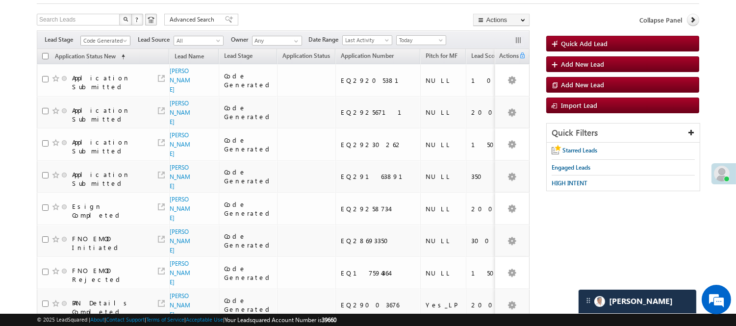
click at [121, 39] on span "Code Generated" at bounding box center [104, 40] width 47 height 9
click at [104, 66] on link "Lead Generated" at bounding box center [105, 61] width 49 height 9
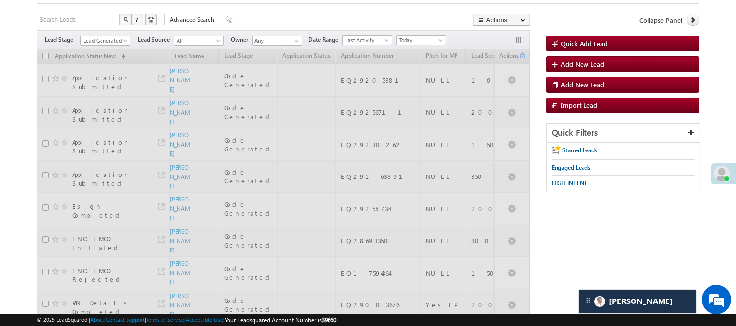
click at [307, 22] on div "Search Leads X ? 15 results found Advanced Search Advanced Search Advanced sear…" at bounding box center [283, 21] width 492 height 14
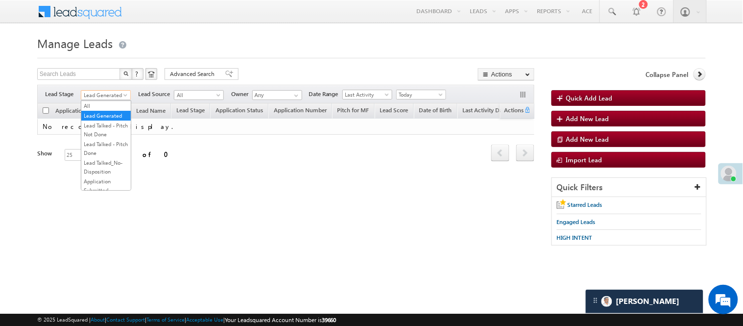
click at [105, 91] on span "Lead Generated" at bounding box center [104, 95] width 47 height 9
click at [108, 137] on link "Lead Talked - Pitch Not Done" at bounding box center [105, 130] width 49 height 18
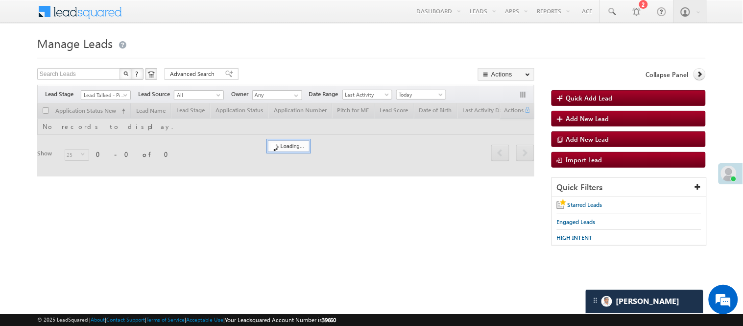
click at [348, 58] on div at bounding box center [371, 55] width 669 height 6
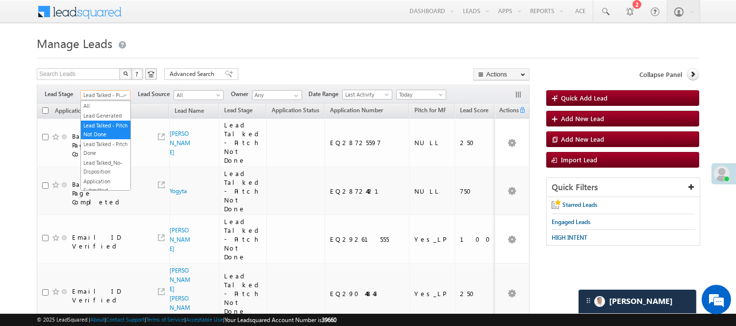
click at [110, 92] on span "Lead Talked - Pitch Not Done" at bounding box center [104, 95] width 47 height 9
click at [110, 116] on link "Lead Generated" at bounding box center [105, 115] width 49 height 9
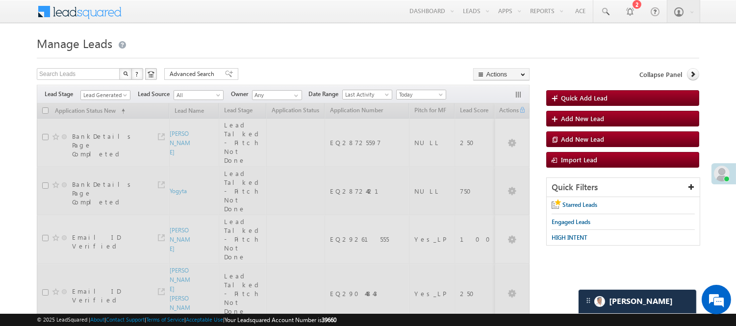
click at [333, 47] on h1 "Manage Leads" at bounding box center [368, 42] width 662 height 19
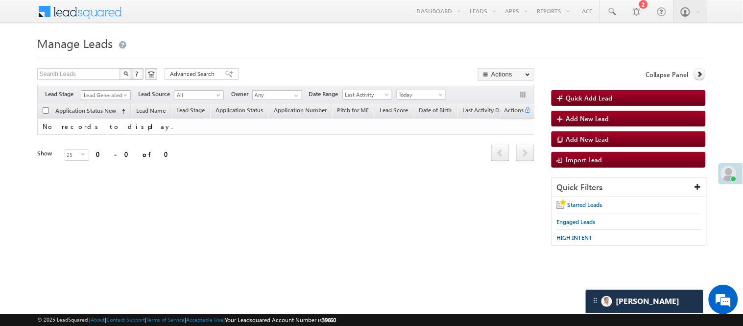
click at [92, 96] on span "Lead Generated" at bounding box center [104, 95] width 47 height 9
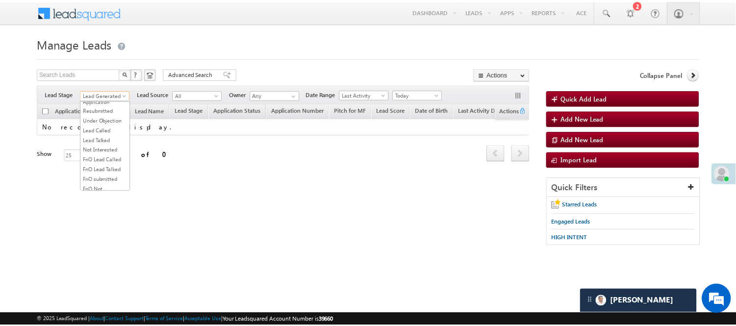
scroll to position [80, 0]
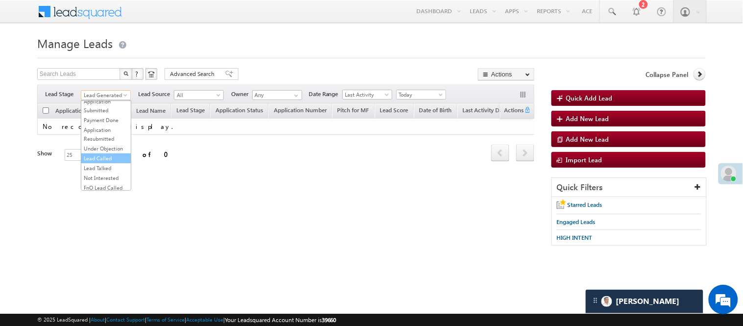
click at [103, 163] on link "Lead Called" at bounding box center [105, 158] width 49 height 9
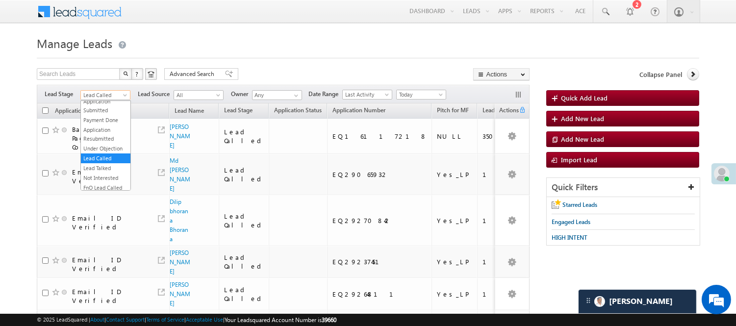
click at [86, 94] on span "Lead Called" at bounding box center [104, 95] width 47 height 9
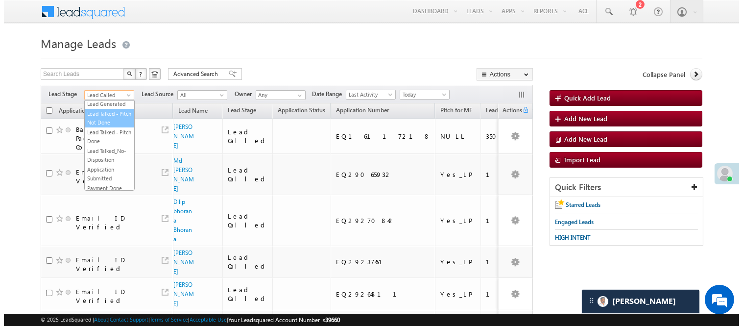
scroll to position [0, 0]
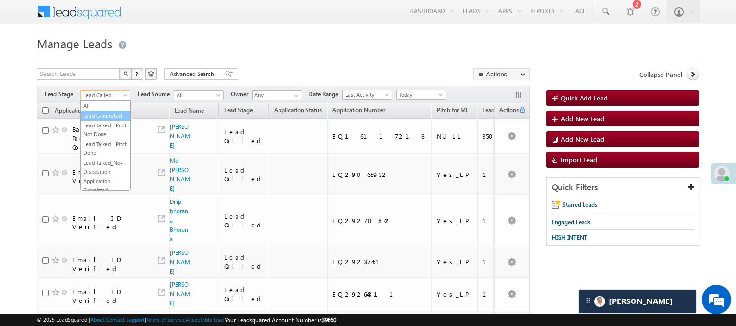
click at [107, 120] on link "Lead Generated" at bounding box center [105, 115] width 49 height 9
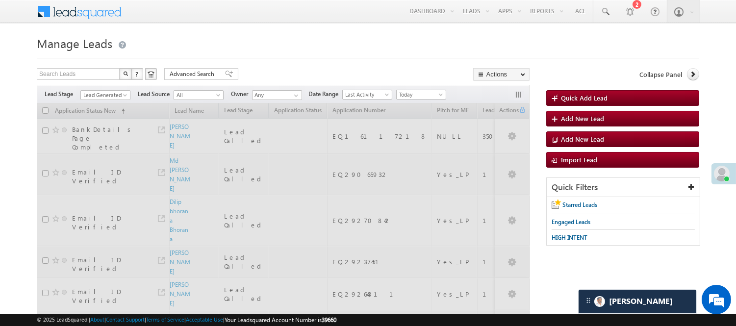
click at [292, 54] on div at bounding box center [368, 55] width 662 height 6
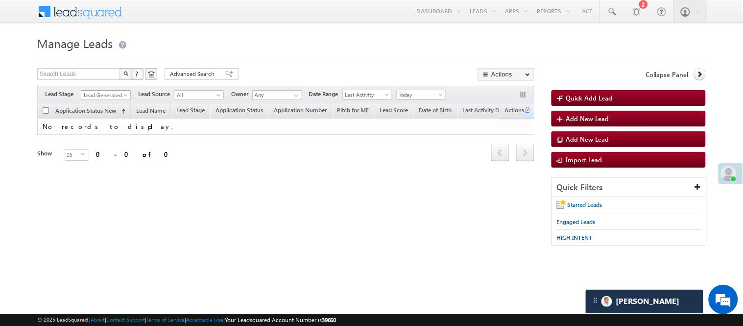
click at [94, 95] on span "Lead Generated" at bounding box center [104, 95] width 47 height 9
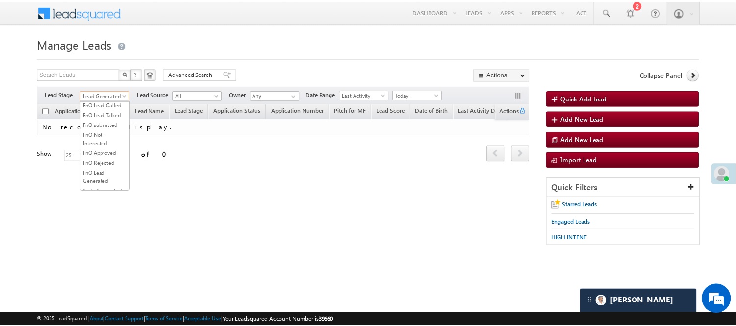
scroll to position [163, 0]
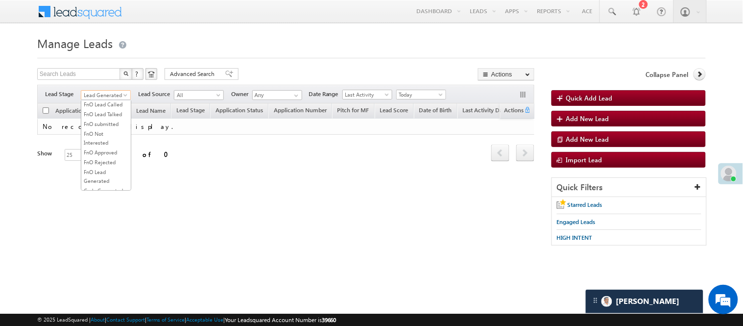
click at [116, 79] on link "Lead Called" at bounding box center [105, 75] width 49 height 9
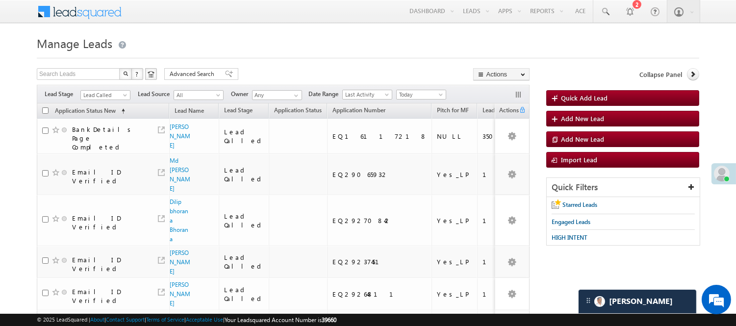
scroll to position [160, 0]
click at [105, 95] on span "Lead Called" at bounding box center [104, 95] width 47 height 9
click at [106, 120] on link "Lead Generated" at bounding box center [105, 115] width 49 height 9
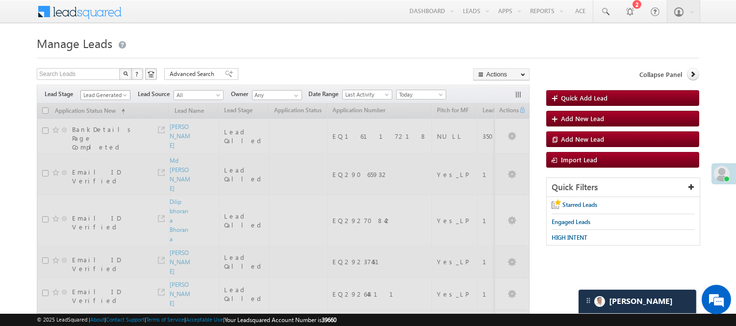
click at [117, 90] on span "Lead Generated" at bounding box center [105, 94] width 50 height 8
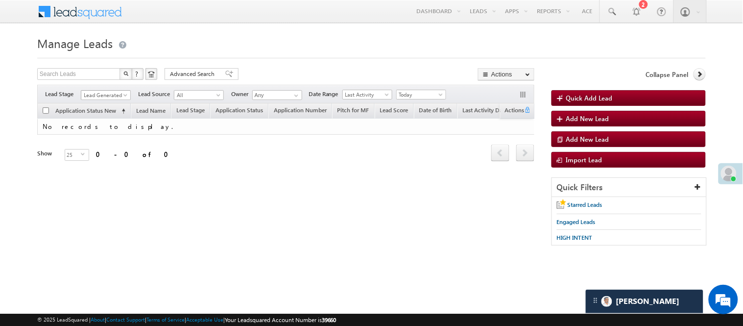
click at [118, 97] on span "Lead Generated" at bounding box center [104, 95] width 47 height 9
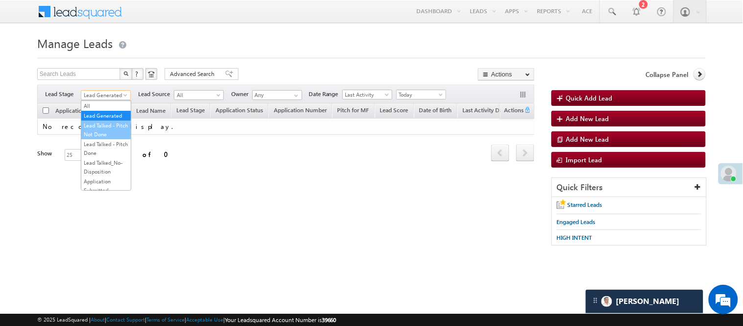
click at [95, 139] on link "Lead Talked - Pitch Not Done" at bounding box center [105, 130] width 49 height 18
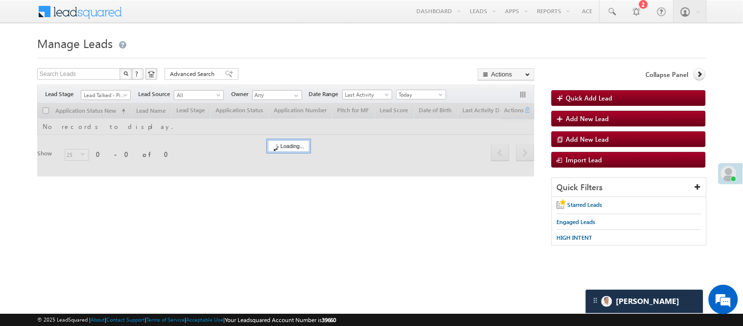
click at [281, 60] on form "Manage Leads Quick Add Lead Search Leads X ? 0 results found Advanced Search Ad…" at bounding box center [371, 144] width 669 height 222
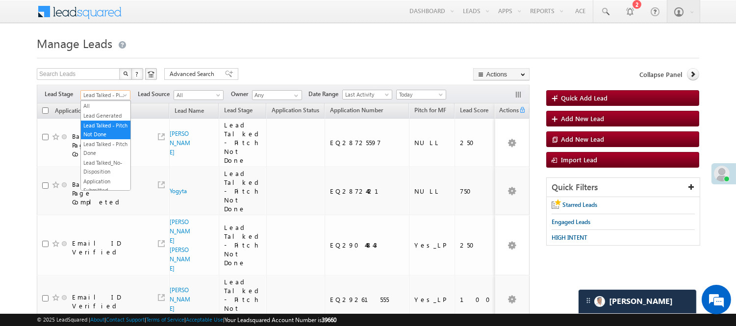
click at [113, 97] on span "Lead Talked - Pitch Not Done" at bounding box center [104, 95] width 47 height 9
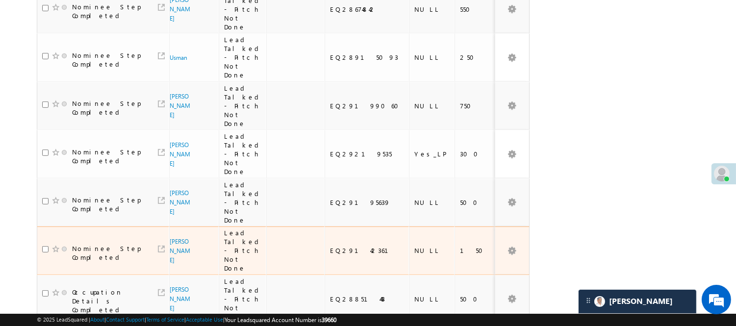
scroll to position [898, 0]
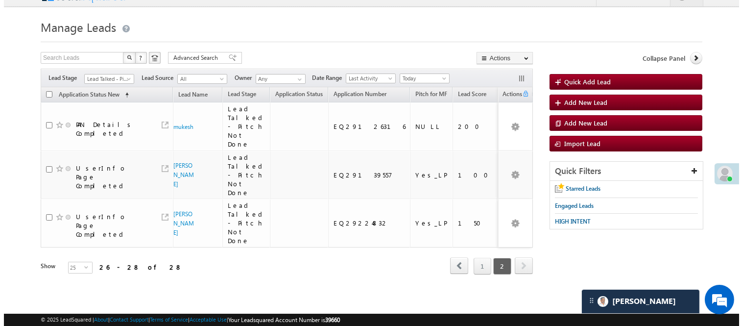
scroll to position [0, 0]
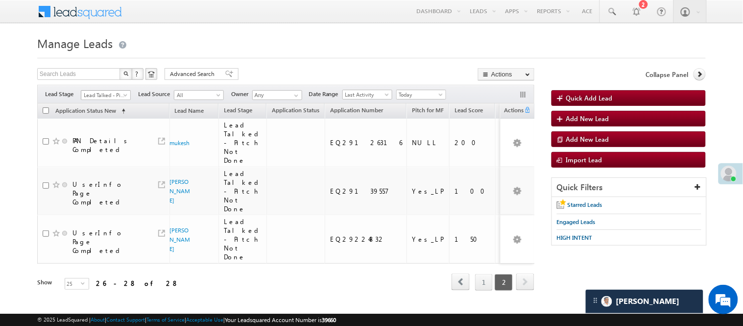
click at [102, 95] on span "Lead Talked - Pitch Not Done" at bounding box center [104, 95] width 47 height 9
click at [103, 119] on link "Lead Generated" at bounding box center [105, 115] width 49 height 9
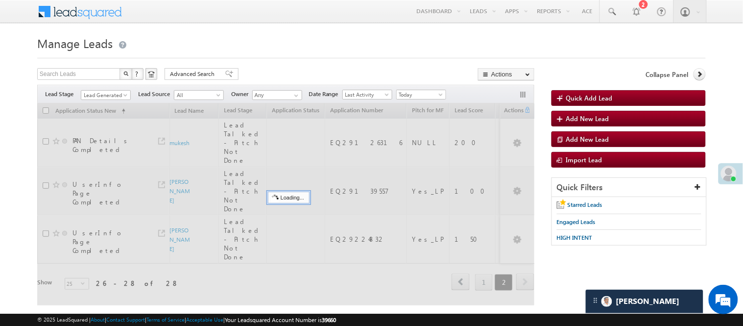
click at [307, 60] on form "Manage Leads Quick Add Lead Search Leads X ? 28 results found Advanced Search A…" at bounding box center [371, 175] width 669 height 285
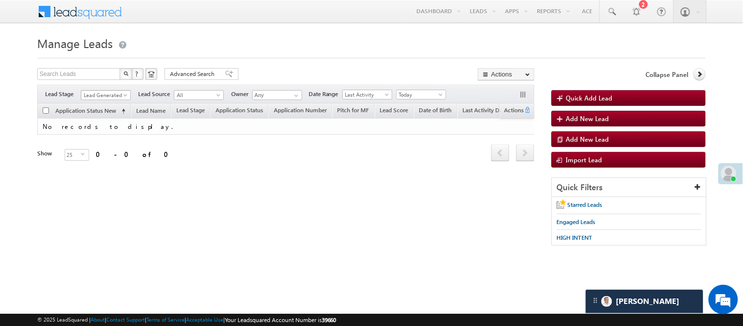
click at [115, 93] on span "Lead Generated" at bounding box center [104, 95] width 47 height 9
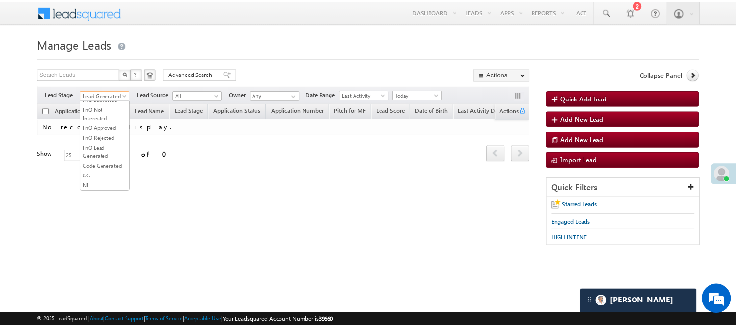
scroll to position [243, 0]
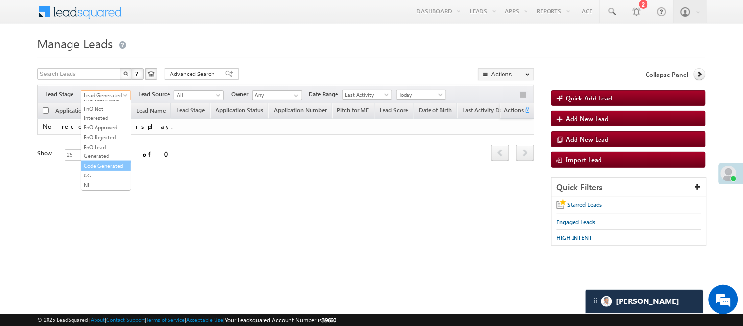
click at [115, 161] on link "Code Generated" at bounding box center [105, 165] width 49 height 9
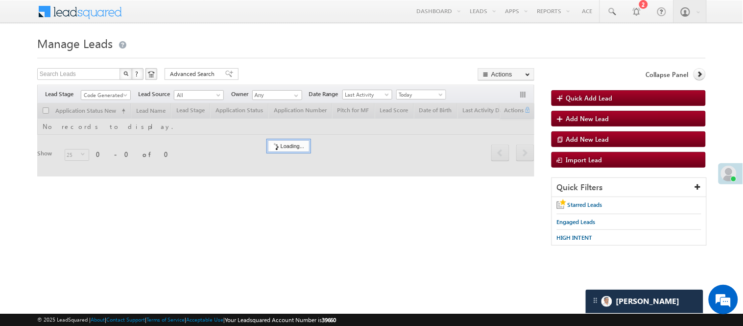
click at [288, 69] on div "Search Leads X ? 0 results found Advanced Search Advanced Search Advanced searc…" at bounding box center [285, 75] width 497 height 14
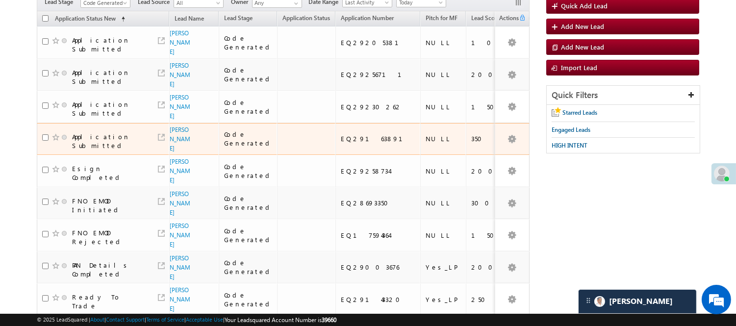
scroll to position [0, 0]
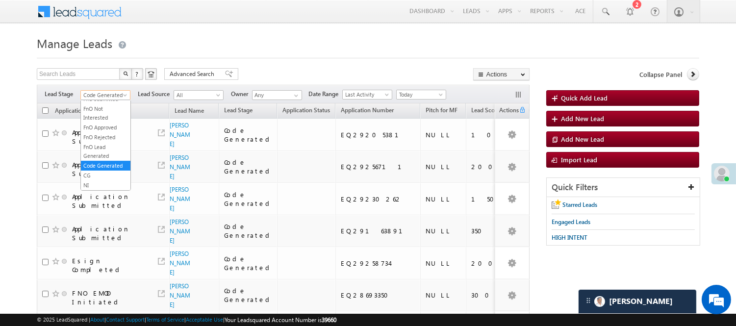
click at [116, 94] on span "Code Generated" at bounding box center [104, 95] width 47 height 9
click at [110, 120] on link "Lead Generated" at bounding box center [105, 115] width 49 height 9
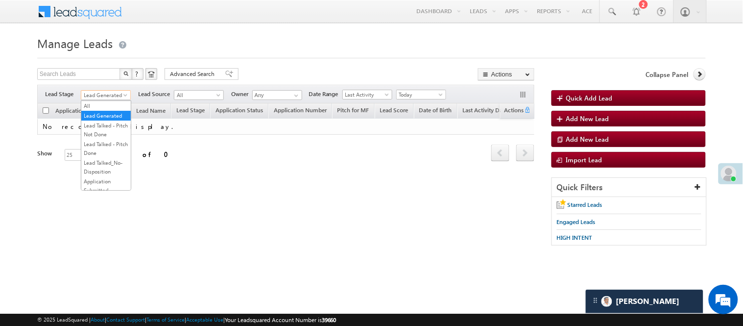
click at [118, 98] on span "Lead Generated" at bounding box center [104, 95] width 47 height 9
click at [114, 139] on link "Lead Talked - Pitch Not Done" at bounding box center [105, 130] width 49 height 18
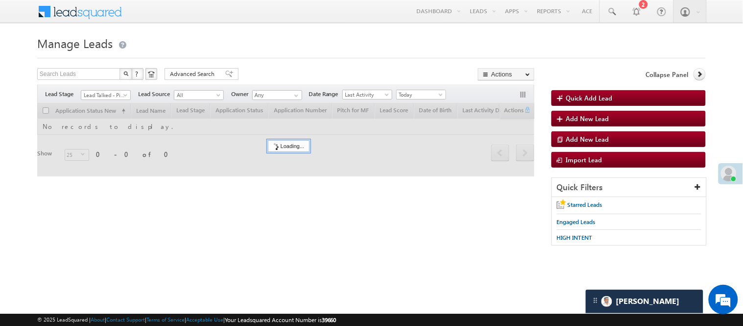
click at [264, 65] on form "Manage Leads Quick Add Lead Search Leads X ? 0 results found Advanced Search Ad…" at bounding box center [371, 144] width 669 height 222
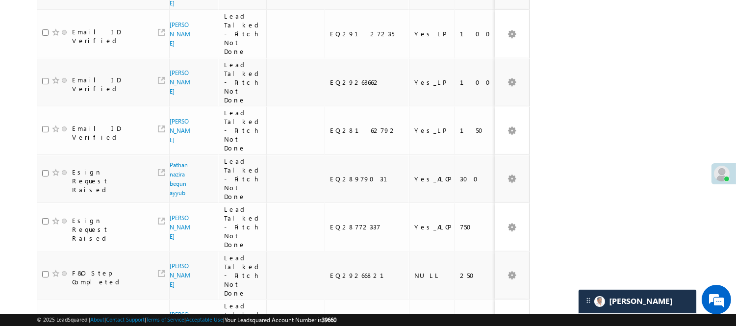
scroll to position [28, 0]
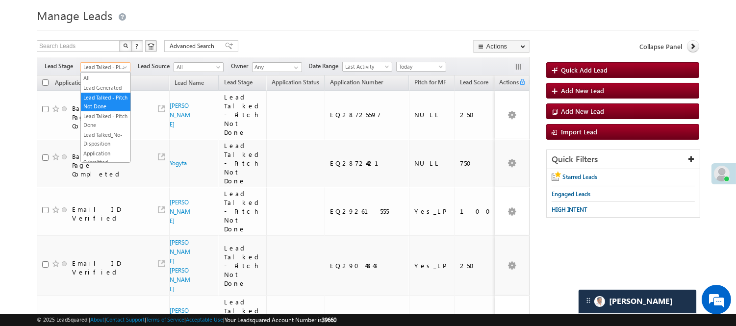
click at [117, 67] on span "Lead Talked - Pitch Not Done" at bounding box center [104, 67] width 47 height 9
click at [116, 90] on link "Lead Generated" at bounding box center [105, 87] width 49 height 9
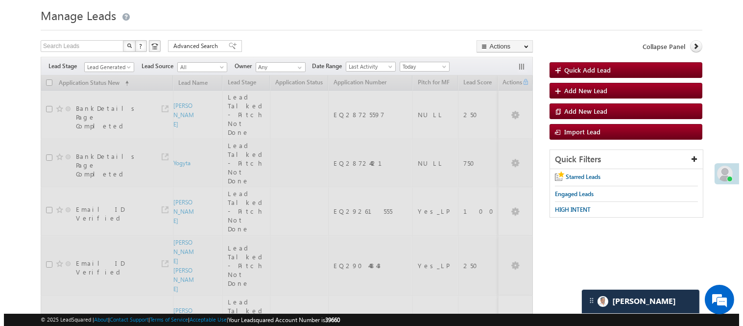
scroll to position [0, 0]
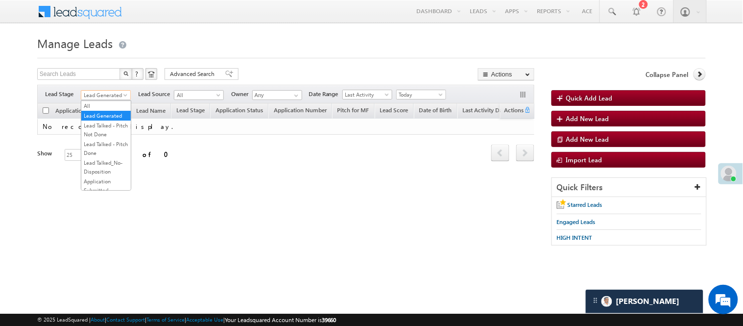
click at [103, 92] on span "Lead Generated" at bounding box center [104, 95] width 47 height 9
click at [102, 139] on link "Lead Talked - Pitch Not Done" at bounding box center [105, 130] width 49 height 18
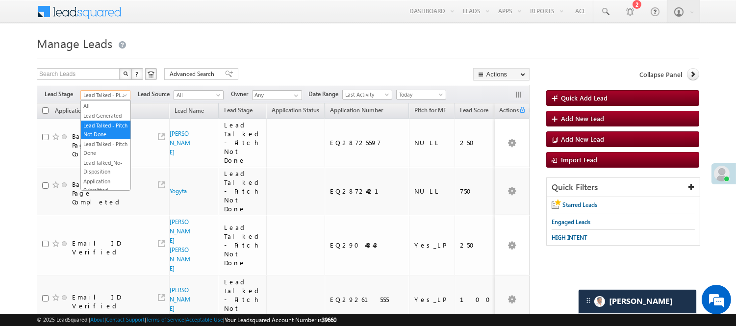
click at [108, 98] on span "Lead Talked - Pitch Not Done" at bounding box center [104, 95] width 47 height 9
click at [99, 120] on link "Lead Generated" at bounding box center [105, 115] width 49 height 9
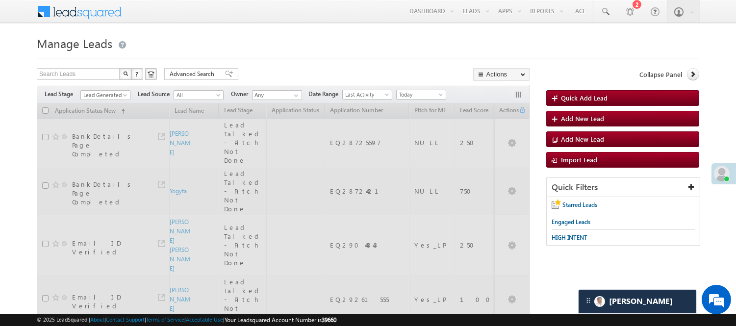
click at [104, 93] on span "Lead Generated" at bounding box center [104, 95] width 47 height 9
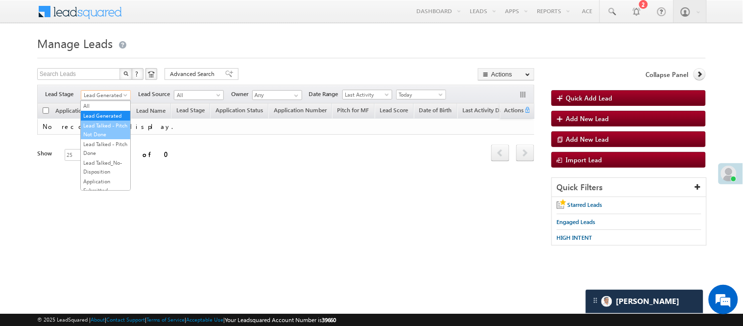
click at [104, 138] on link "Lead Talked - Pitch Not Done" at bounding box center [105, 130] width 49 height 18
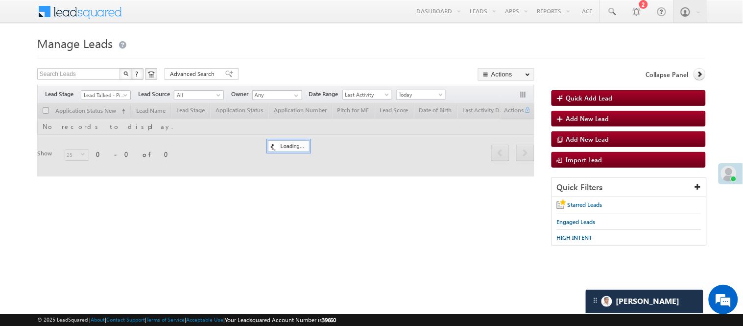
click at [270, 66] on form "Manage Leads Quick Add Lead Search Leads X ? 0 results found Advanced Search Ad…" at bounding box center [371, 144] width 669 height 222
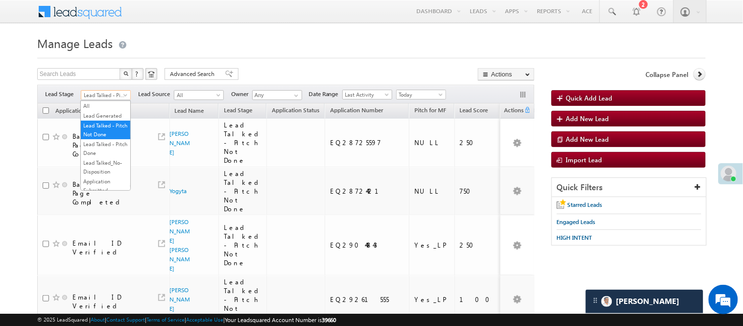
click at [103, 97] on span "Lead Talked - Pitch Not Done" at bounding box center [104, 95] width 47 height 9
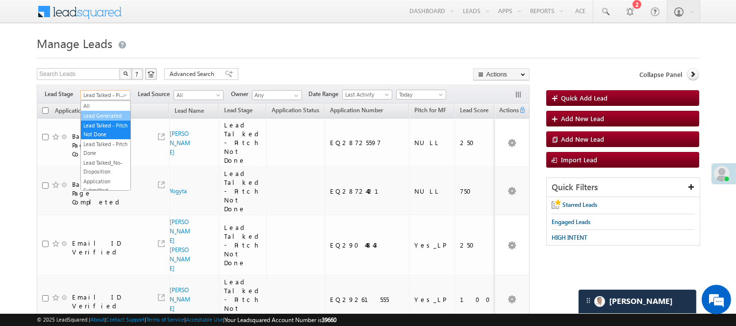
click at [94, 120] on link "Lead Generated" at bounding box center [105, 115] width 49 height 9
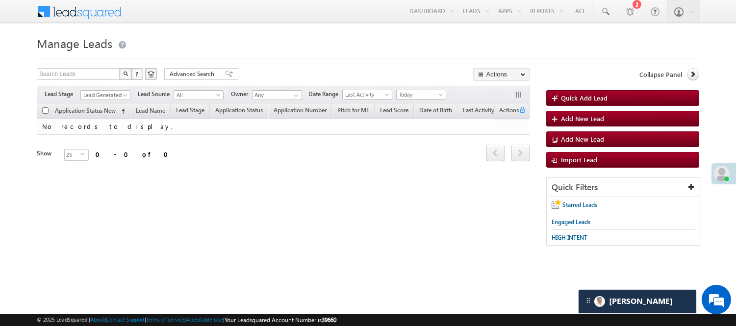
click at [243, 70] on div "Search Leads X ? 0 results found Advanced Search Advanced Search Advanced searc…" at bounding box center [283, 75] width 492 height 14
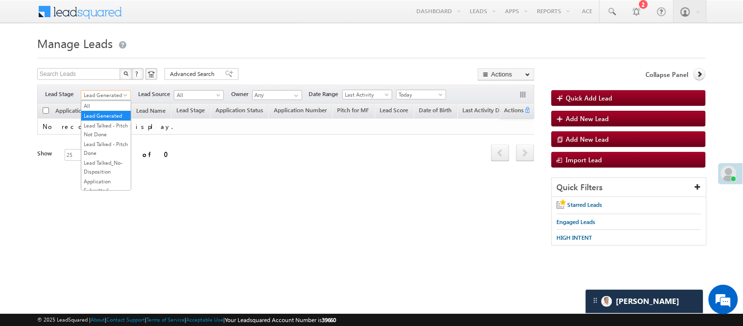
click at [113, 92] on span "Lead Generated" at bounding box center [104, 95] width 47 height 9
click at [95, 139] on link "Lead Talked - Pitch Not Done" at bounding box center [105, 130] width 49 height 18
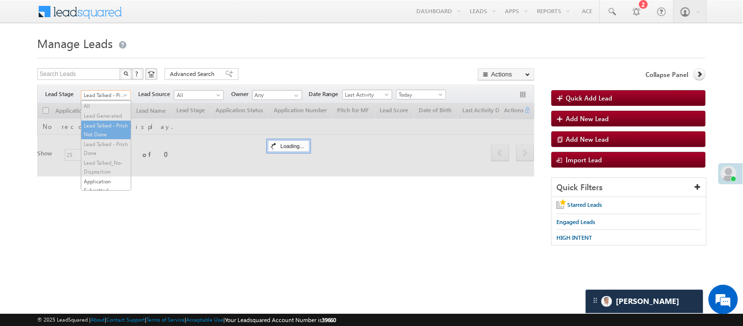
click at [99, 98] on span "Lead Talked - Pitch Not Done" at bounding box center [104, 95] width 47 height 9
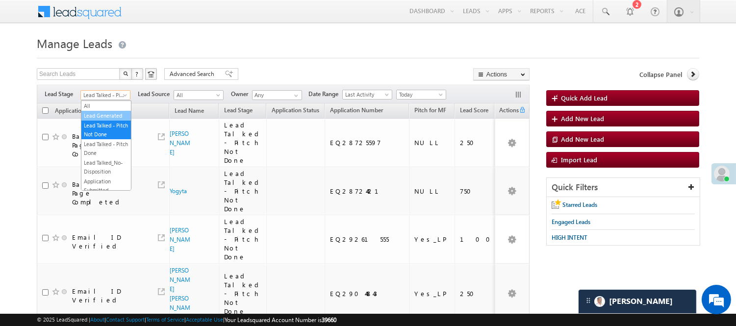
click at [103, 120] on link "Lead Generated" at bounding box center [105, 115] width 49 height 9
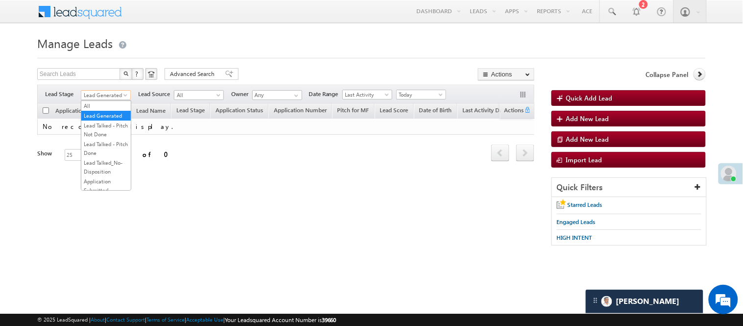
click at [112, 96] on span "Lead Generated" at bounding box center [104, 95] width 47 height 9
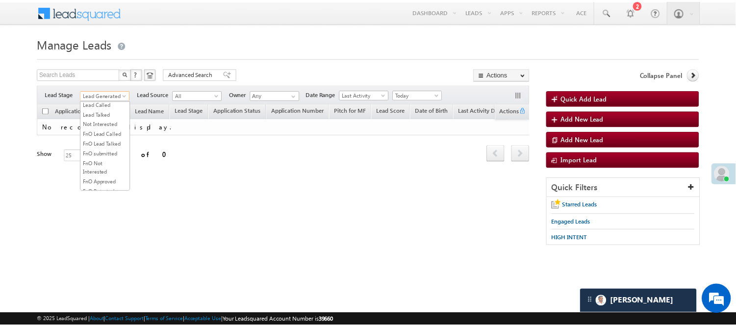
scroll to position [163, 0]
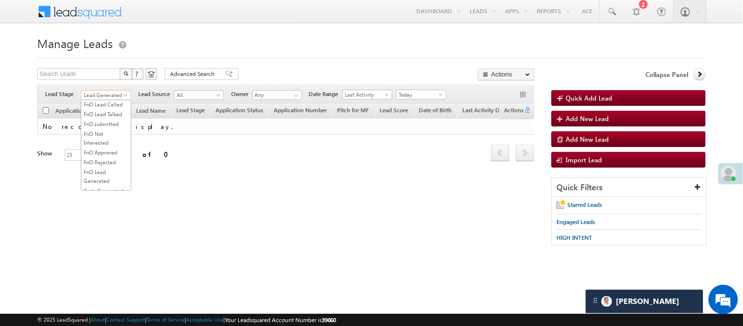
drag, startPoint x: 104, startPoint y: 117, endPoint x: 108, endPoint y: 110, distance: 7.5
click at [108, 110] on ul "All Lead Generated Lead Talked - Pitch Not Done Lead Talked - Pitch Done Lead T…" at bounding box center [106, 145] width 50 height 90
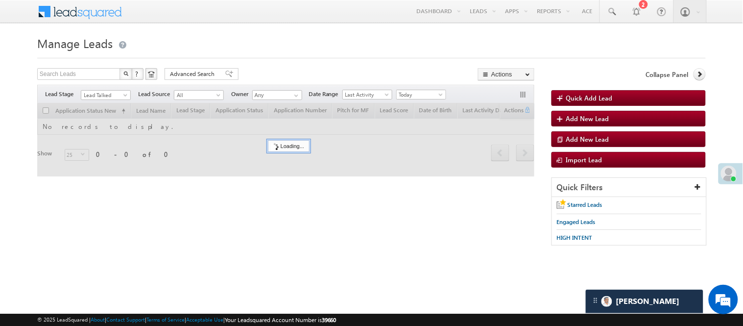
click at [298, 56] on div at bounding box center [371, 55] width 669 height 6
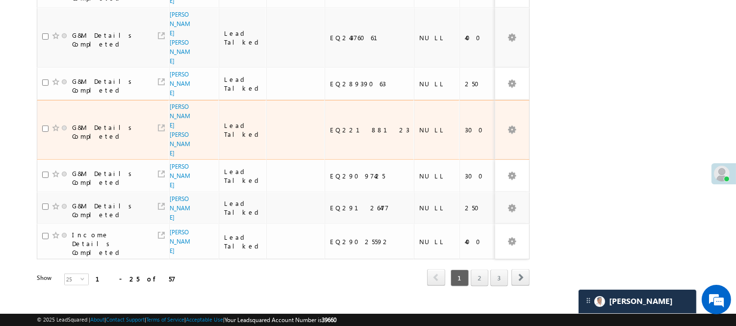
scroll to position [773, 0]
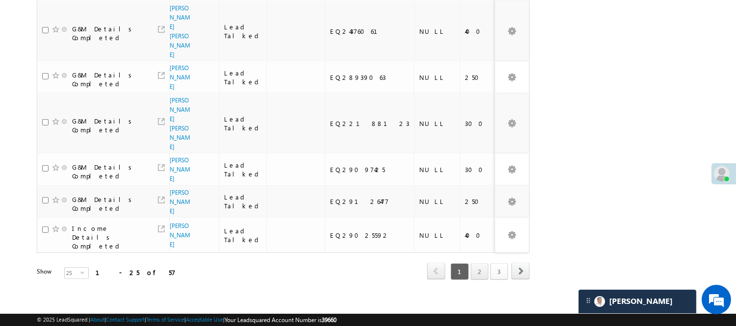
click at [496, 263] on link "3" at bounding box center [499, 271] width 18 height 17
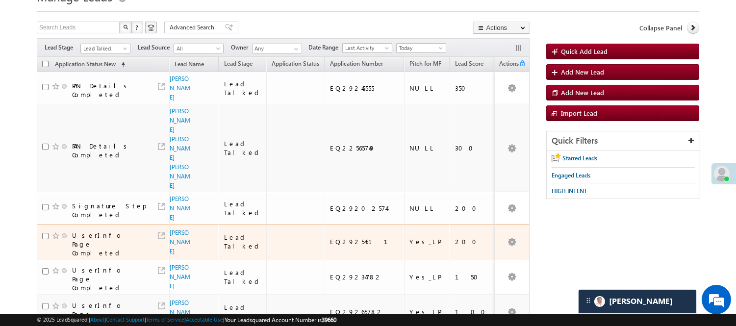
scroll to position [16, 0]
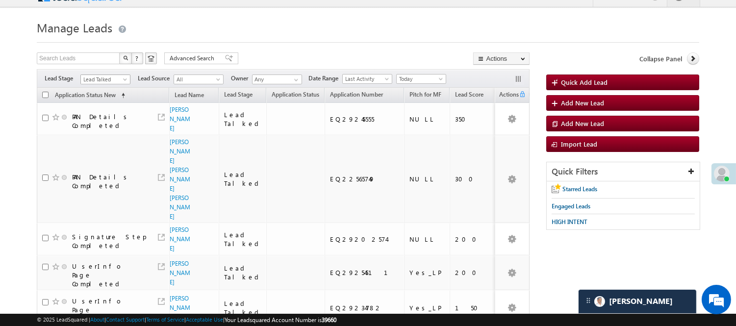
click at [108, 78] on span "Lead Talked" at bounding box center [104, 79] width 47 height 9
click at [108, 64] on link "Lead Called" at bounding box center [105, 59] width 49 height 9
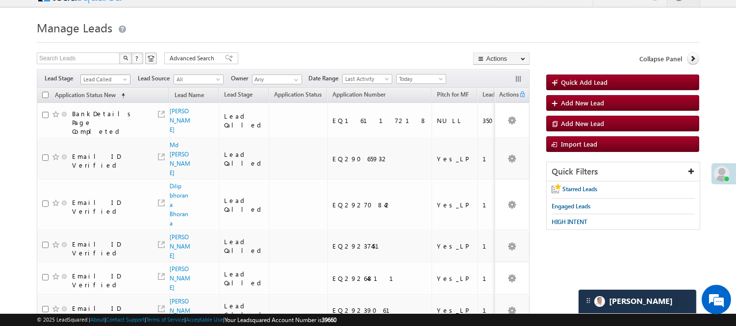
click at [108, 79] on span "Lead Called" at bounding box center [104, 79] width 47 height 9
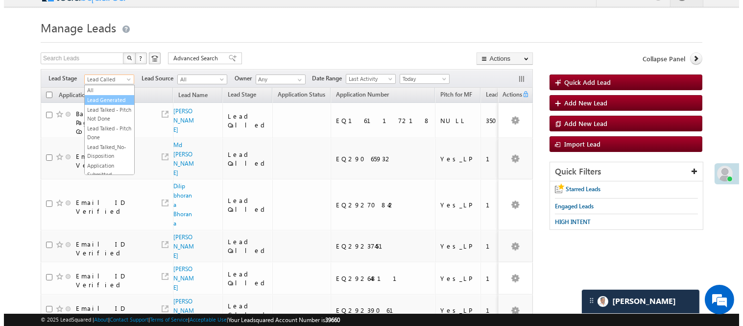
scroll to position [0, 0]
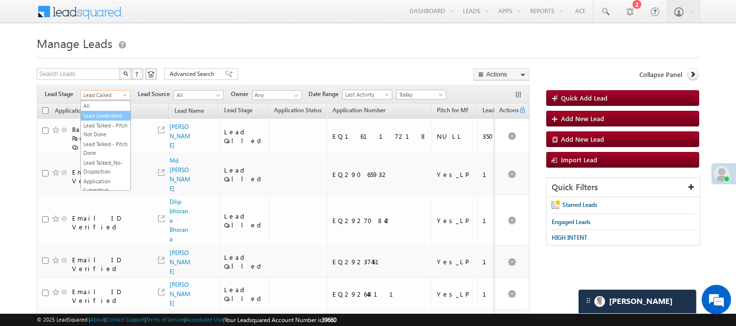
click at [99, 116] on link "Lead Generated" at bounding box center [105, 115] width 49 height 9
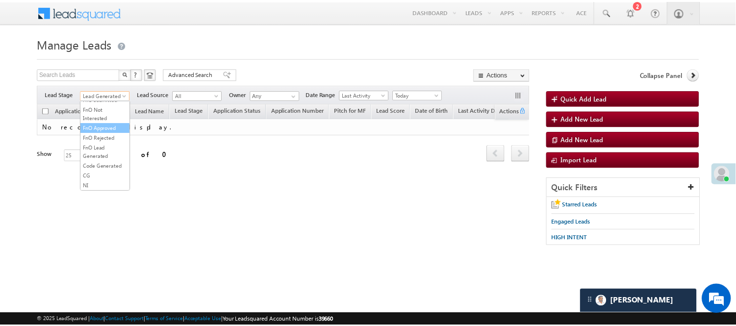
scroll to position [243, 0]
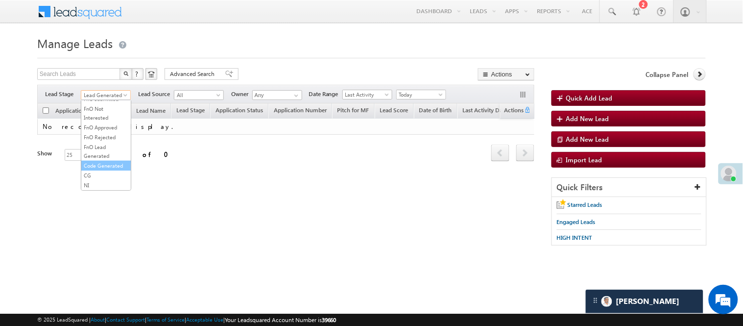
click at [100, 162] on link "Code Generated" at bounding box center [105, 165] width 49 height 9
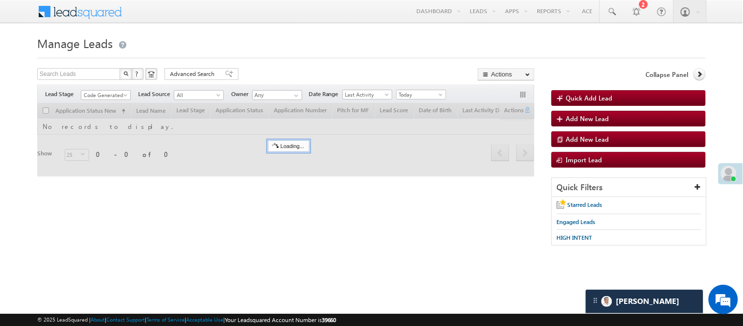
click at [272, 55] on div at bounding box center [371, 55] width 669 height 6
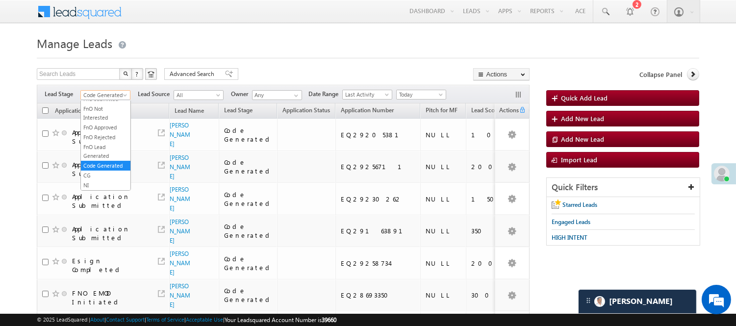
click at [119, 92] on span "Code Generated" at bounding box center [104, 95] width 47 height 9
click at [98, 116] on link "Lead Generated" at bounding box center [105, 115] width 49 height 9
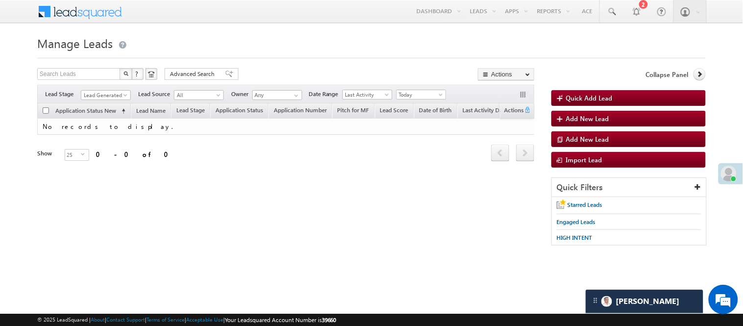
click at [124, 89] on div "Filters Lead Stage All Lead Generated Lead Talked - Pitch Not Done Lead Talked …" at bounding box center [285, 94] width 497 height 19
click at [121, 95] on span "Lead Generated" at bounding box center [104, 95] width 47 height 9
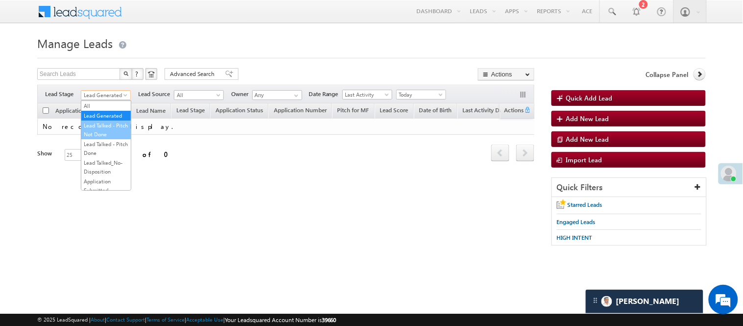
click at [98, 139] on link "Lead Talked - Pitch Not Done" at bounding box center [105, 130] width 49 height 18
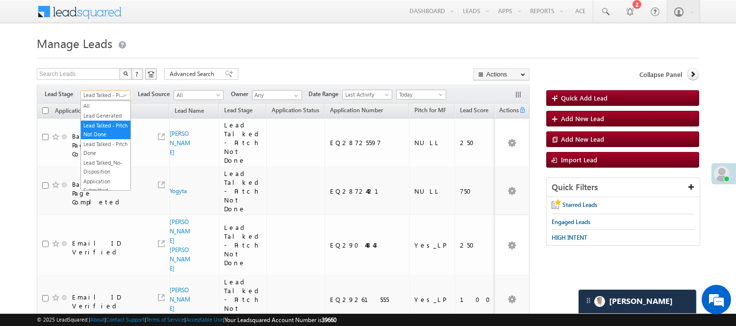
click at [123, 95] on span at bounding box center [126, 97] width 8 height 8
click at [108, 166] on link "Code Generated" at bounding box center [105, 165] width 49 height 9
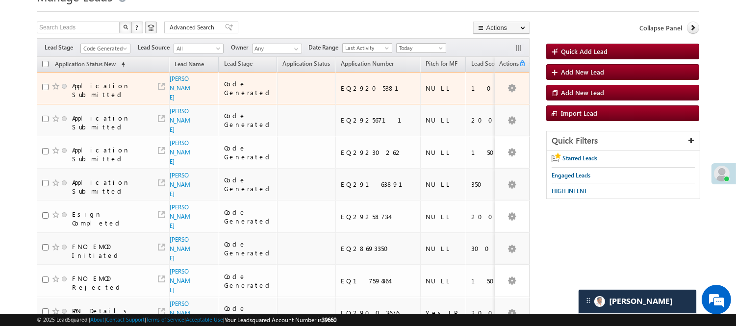
scroll to position [38, 0]
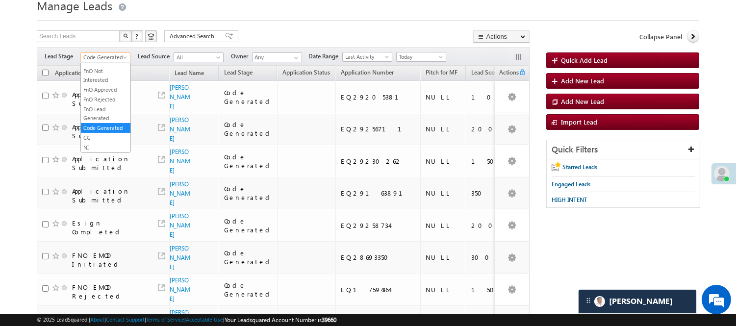
click at [116, 55] on span "Code Generated" at bounding box center [104, 57] width 47 height 9
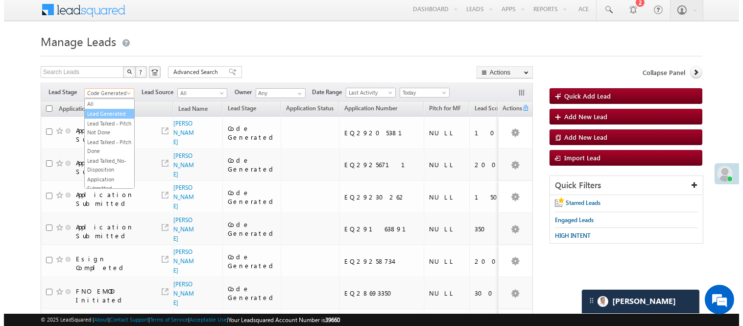
scroll to position [0, 0]
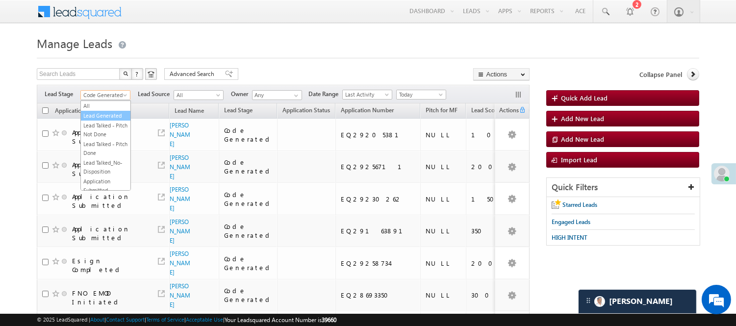
click at [104, 114] on link "Lead Generated" at bounding box center [105, 115] width 49 height 9
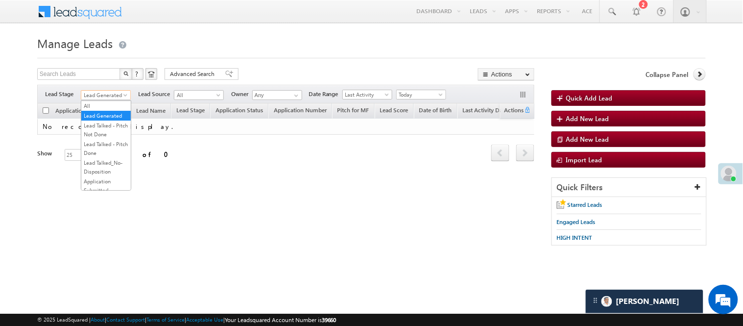
click at [113, 94] on span "Lead Generated" at bounding box center [104, 95] width 47 height 9
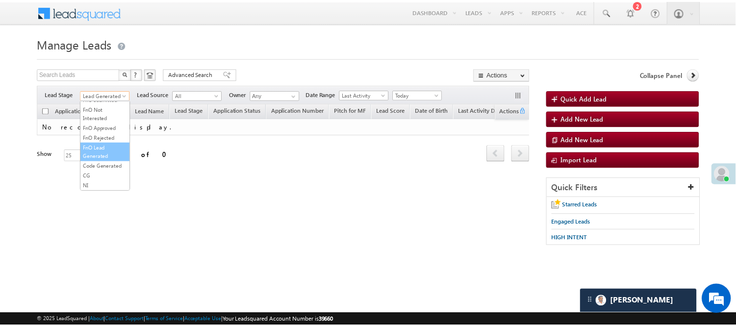
scroll to position [243, 0]
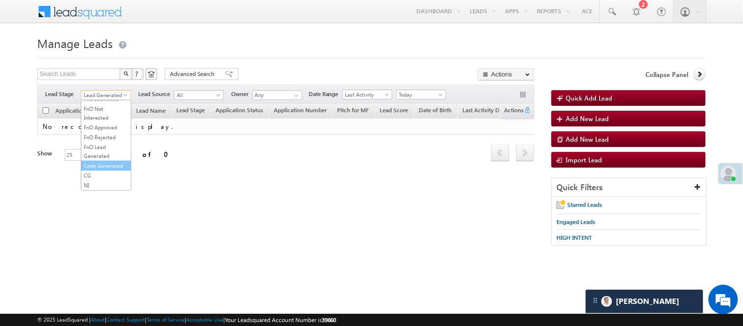
click at [101, 161] on link "Code Generated" at bounding box center [105, 165] width 49 height 9
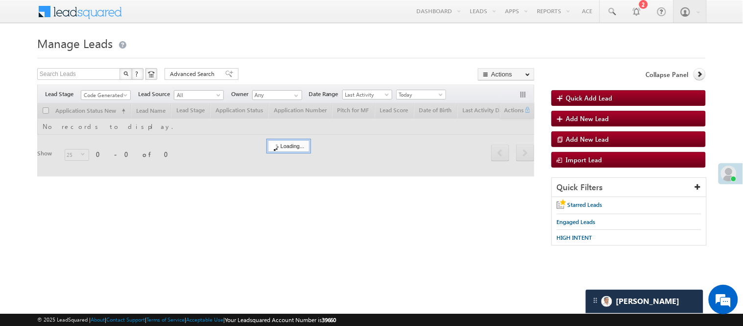
click at [231, 49] on h1 "Manage Leads" at bounding box center [371, 42] width 669 height 19
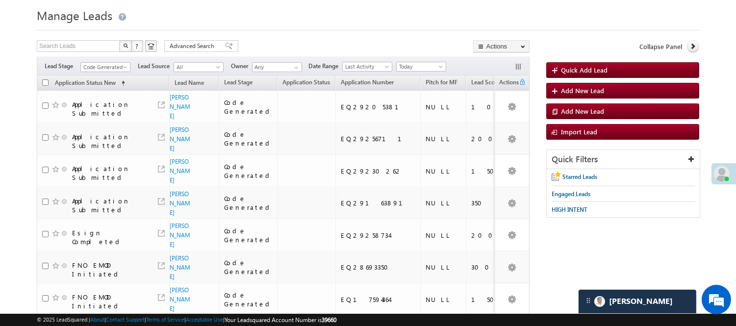
scroll to position [54, 0]
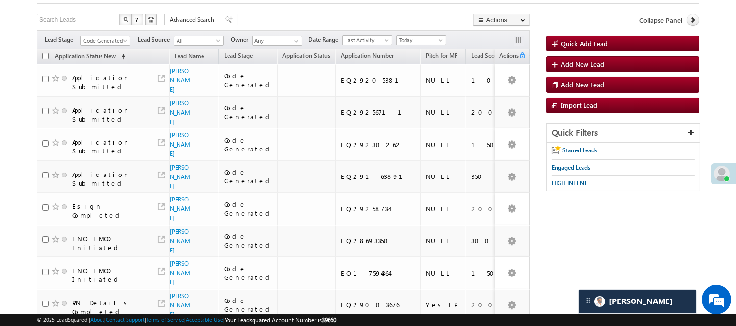
click at [101, 39] on span "Code Generated" at bounding box center [104, 40] width 47 height 9
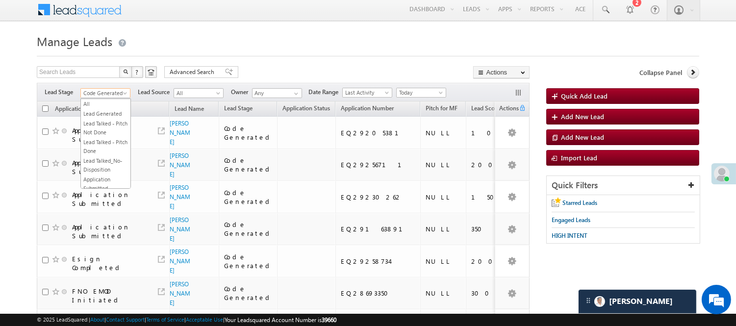
scroll to position [0, 0]
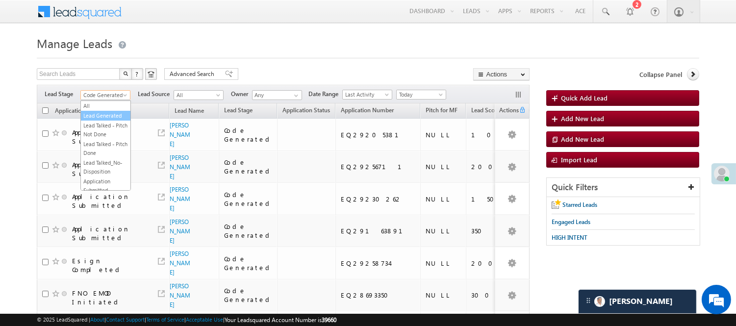
click at [105, 120] on link "Lead Generated" at bounding box center [105, 115] width 49 height 9
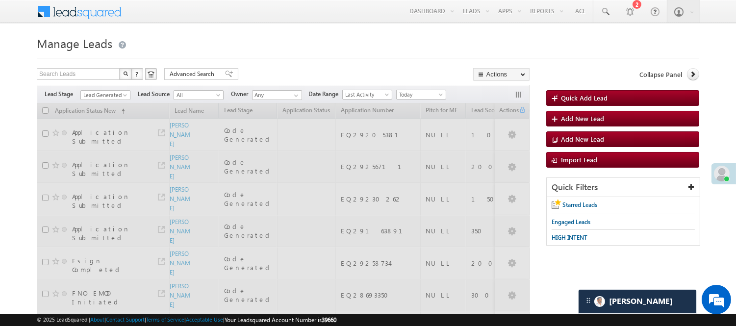
click at [270, 52] on div at bounding box center [368, 55] width 662 height 6
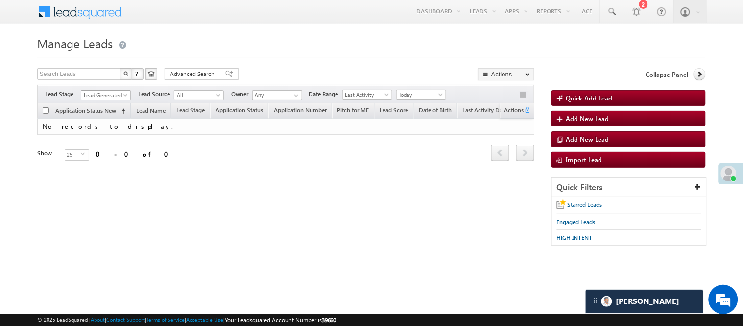
click at [110, 97] on span "Lead Generated" at bounding box center [104, 95] width 47 height 9
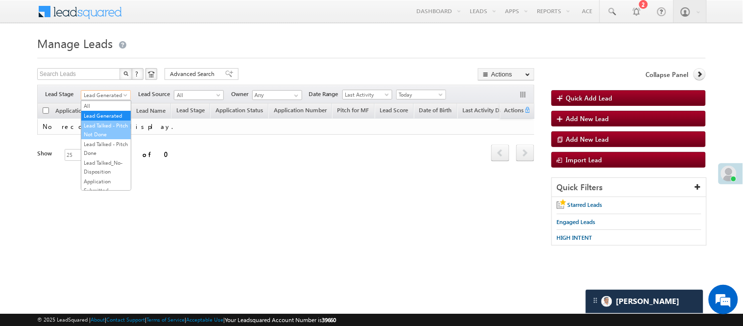
click at [111, 139] on link "Lead Talked - Pitch Not Done" at bounding box center [105, 130] width 49 height 18
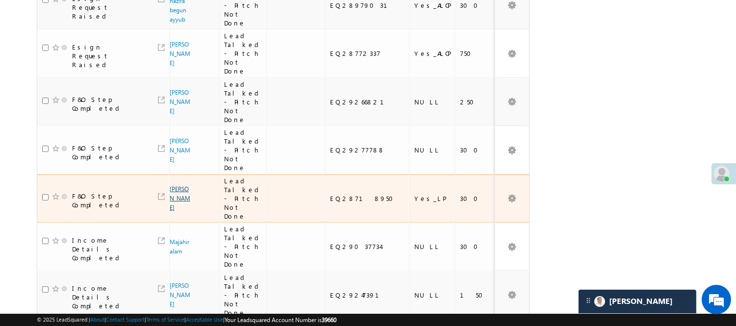
scroll to position [490, 0]
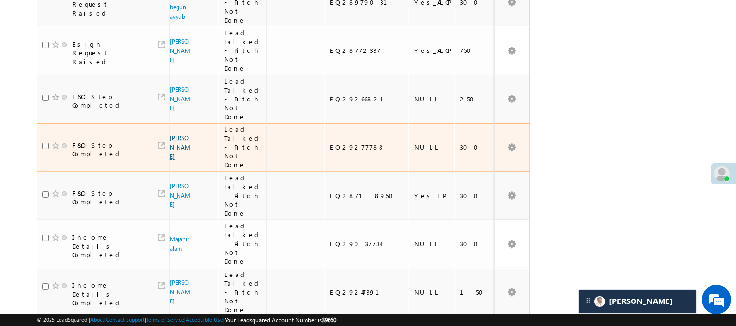
click at [181, 134] on link "[PERSON_NAME]" at bounding box center [180, 147] width 21 height 26
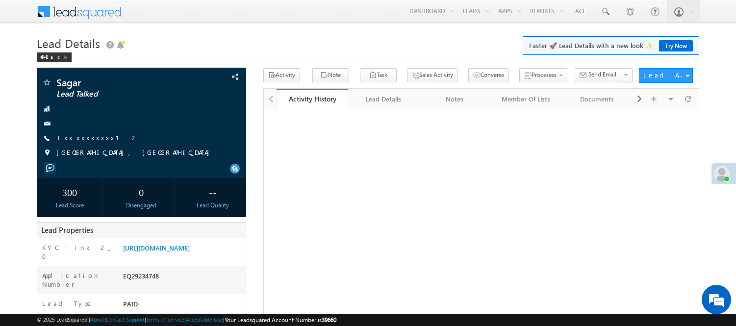
click at [0, 0] on link "Manage Leads" at bounding box center [0, 0] width 0 height 0
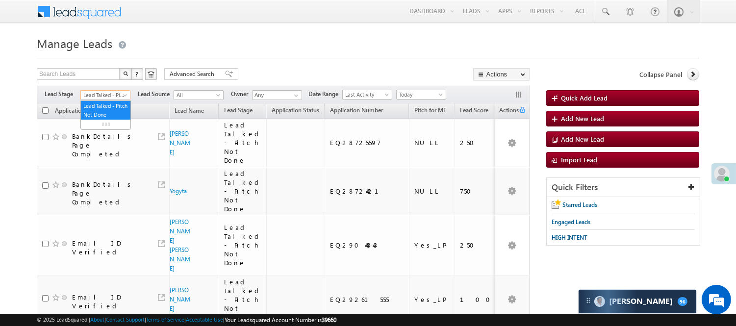
click at [99, 96] on span "Lead Talked - Pitch Not Done" at bounding box center [104, 95] width 47 height 9
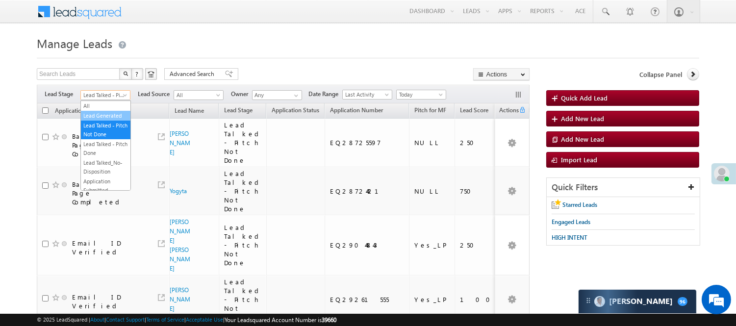
click at [107, 120] on link "Lead Generated" at bounding box center [105, 115] width 49 height 9
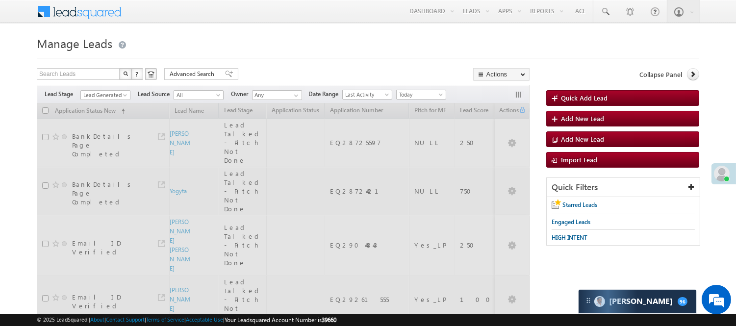
click at [242, 24] on div "Menu [PERSON_NAME] [PERSON_NAME] .Yada v@ang elbro king. com Angel Broki" at bounding box center [368, 12] width 662 height 24
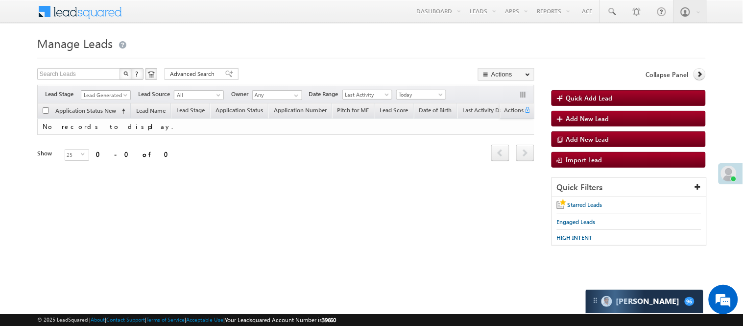
click at [106, 93] on span "Lead Generated" at bounding box center [104, 95] width 47 height 9
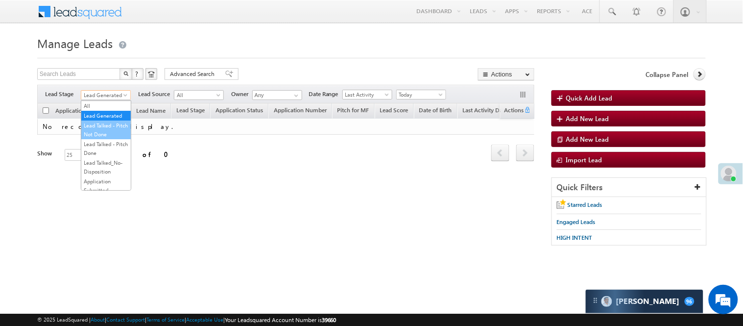
click at [108, 139] on link "Lead Talked - Pitch Not Done" at bounding box center [105, 130] width 49 height 18
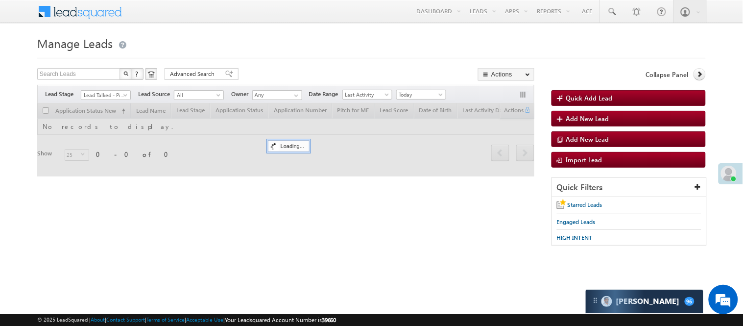
click at [293, 49] on h1 "Manage Leads" at bounding box center [371, 42] width 669 height 19
click at [114, 93] on span "Lead Talked - Pitch Not Done" at bounding box center [104, 95] width 47 height 9
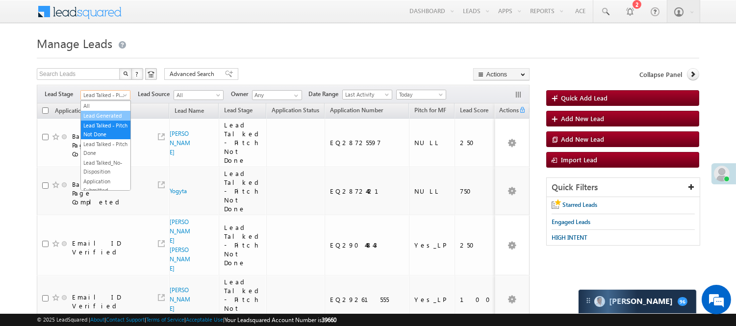
click at [104, 118] on link "Lead Generated" at bounding box center [105, 115] width 49 height 9
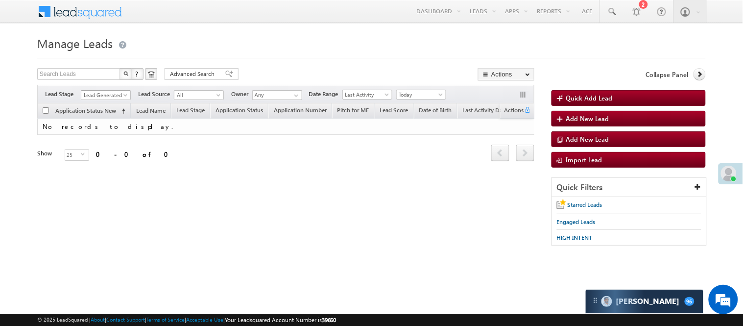
click at [115, 99] on span "Lead Generated" at bounding box center [104, 95] width 47 height 9
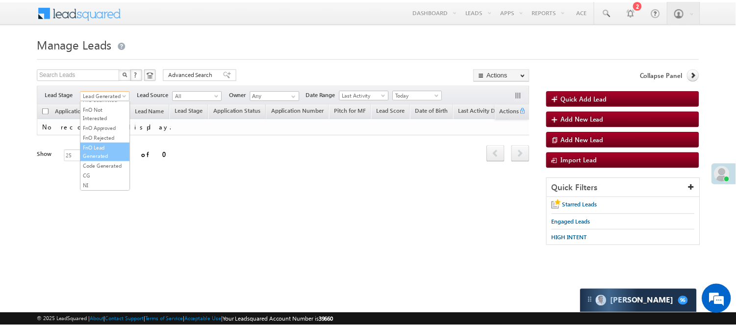
scroll to position [243, 0]
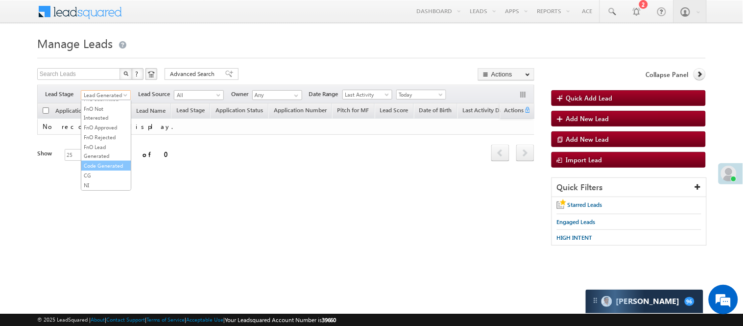
click at [105, 161] on link "Code Generated" at bounding box center [105, 165] width 49 height 9
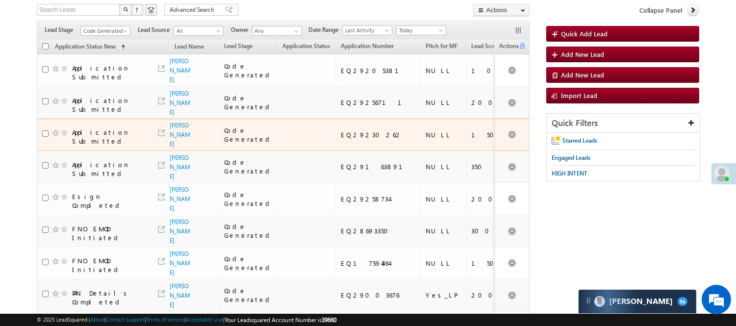
scroll to position [0, 0]
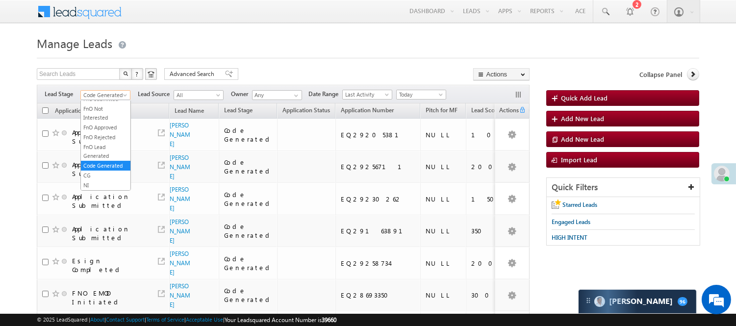
click at [122, 94] on span at bounding box center [126, 97] width 8 height 8
click at [97, 120] on link "Lead Generated" at bounding box center [105, 115] width 49 height 9
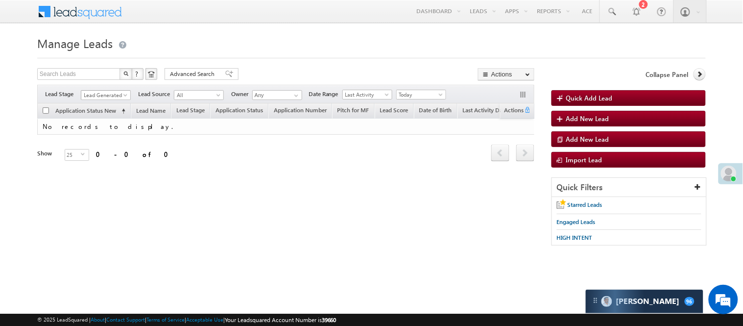
click at [104, 97] on span "Lead Generated" at bounding box center [104, 95] width 47 height 9
click at [105, 97] on span "Lead Generated" at bounding box center [104, 95] width 47 height 9
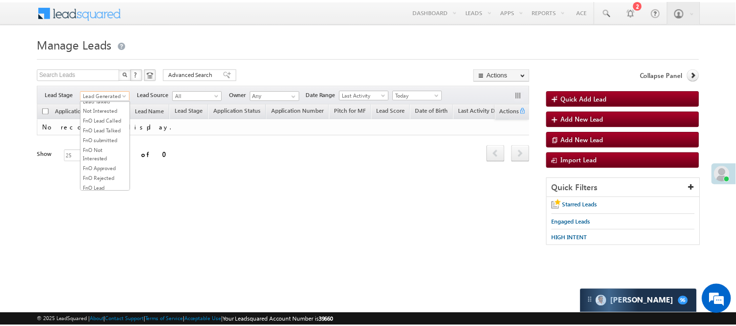
scroll to position [243, 0]
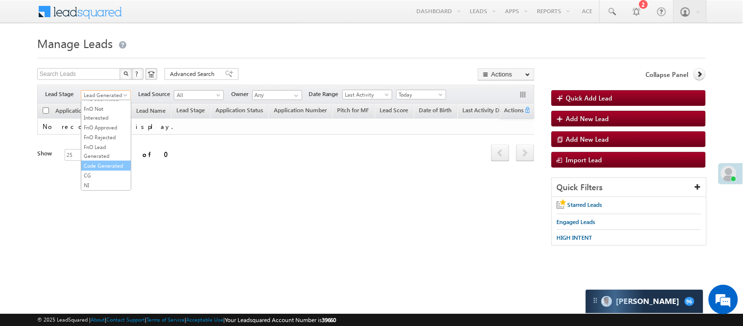
click at [111, 161] on link "Code Generated" at bounding box center [105, 165] width 49 height 9
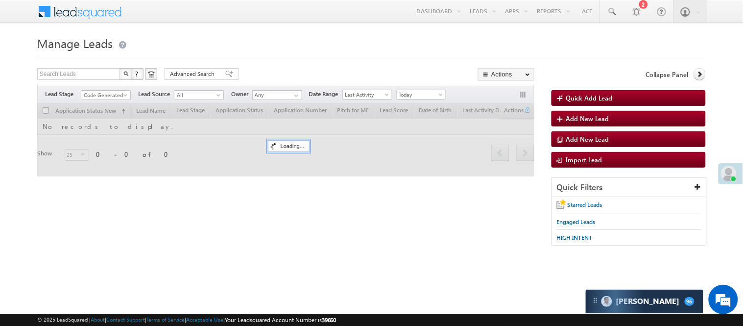
click at [271, 64] on form "Manage Leads Quick Add Lead Search Leads X ? 0 results found Advanced Search Ad…" at bounding box center [371, 144] width 669 height 222
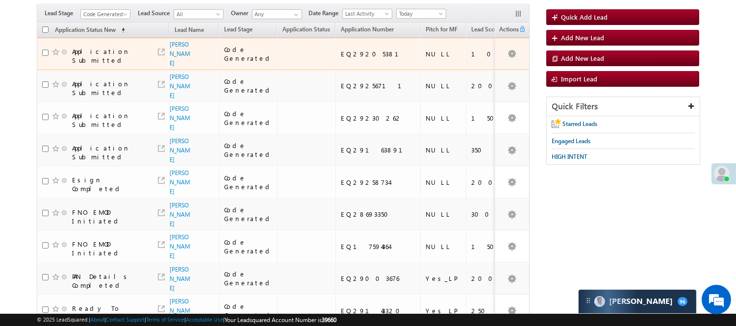
scroll to position [0, 0]
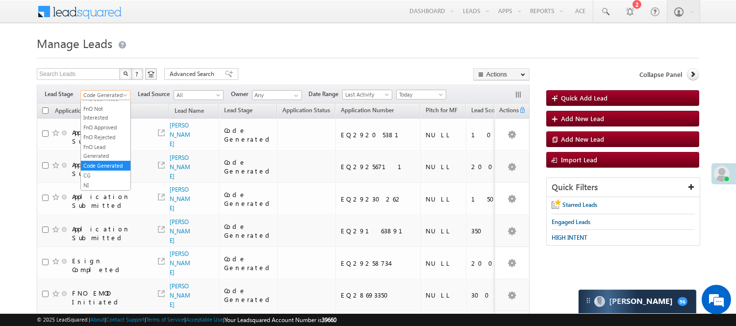
click at [110, 94] on span "Code Generated" at bounding box center [104, 95] width 47 height 9
click at [105, 120] on link "Lead Generated" at bounding box center [105, 115] width 49 height 9
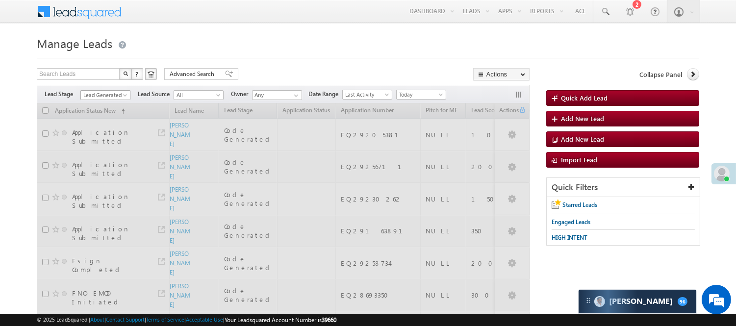
click at [115, 90] on span "Lead Generated" at bounding box center [105, 94] width 50 height 8
click at [115, 91] on span "Lead Generated" at bounding box center [104, 95] width 47 height 9
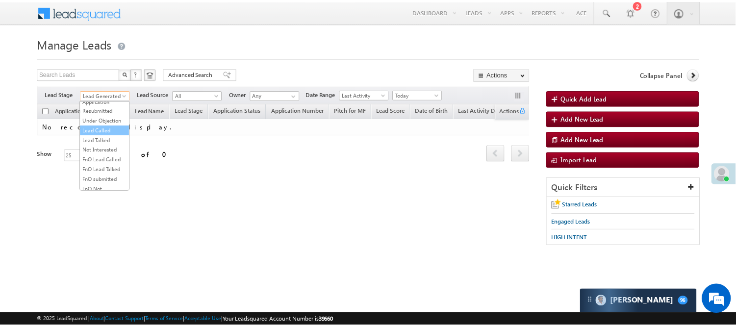
scroll to position [109, 0]
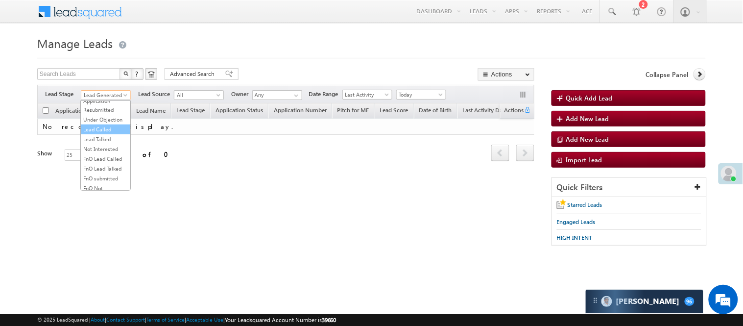
click at [104, 134] on link "Lead Called" at bounding box center [105, 129] width 49 height 9
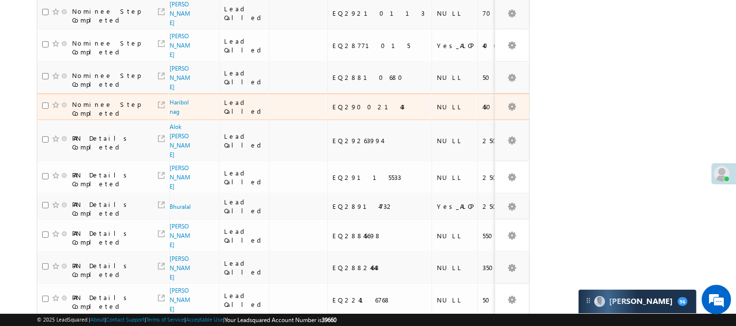
scroll to position [717, 0]
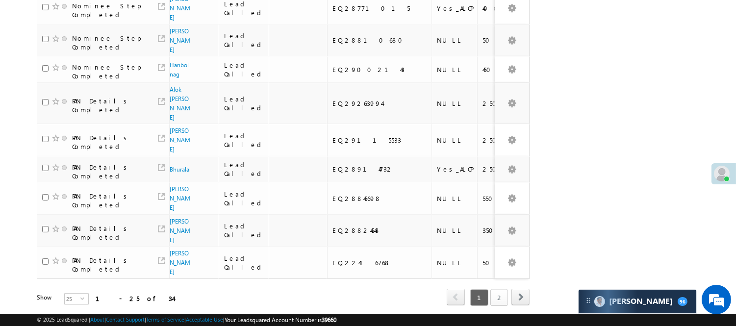
click at [498, 289] on link "2" at bounding box center [499, 297] width 18 height 17
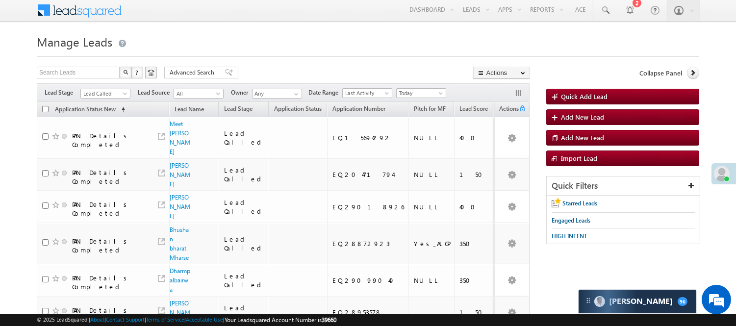
scroll to position [0, 0]
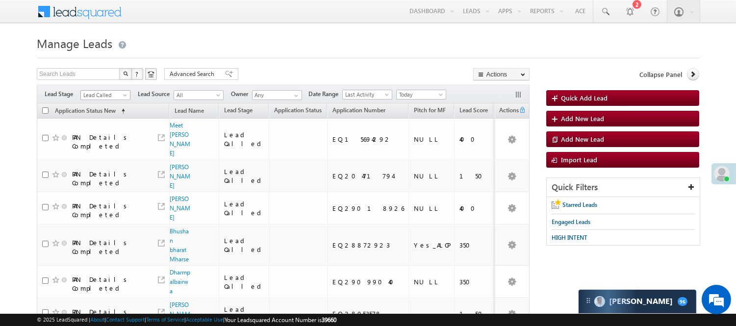
click at [115, 92] on span "Lead Called" at bounding box center [104, 95] width 47 height 9
click at [106, 120] on link "Lead Generated" at bounding box center [105, 115] width 49 height 9
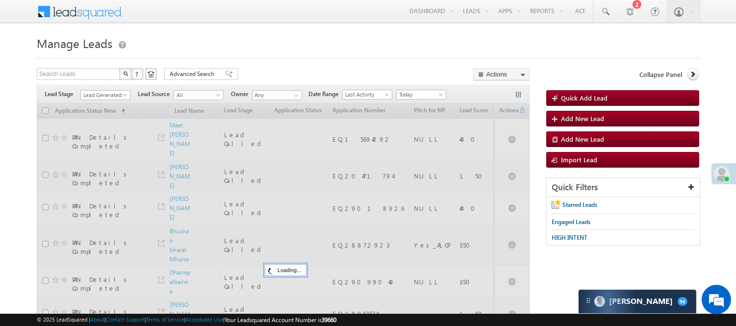
click at [241, 25] on body "Menu [PERSON_NAME] [PERSON_NAME] .Yada v@ang elbro king. com" at bounding box center [368, 243] width 736 height 486
